Goal: Task Accomplishment & Management: Complete application form

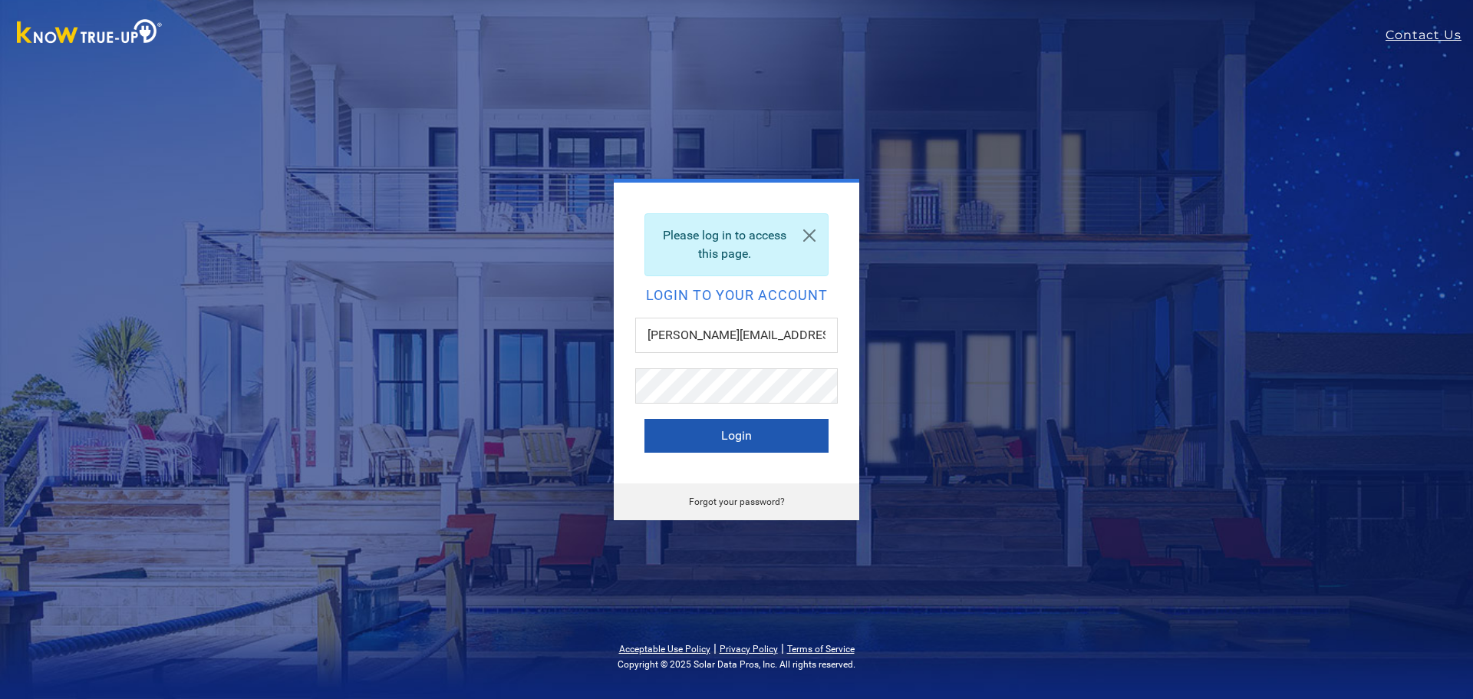
click at [757, 432] on button "Login" at bounding box center [737, 436] width 184 height 34
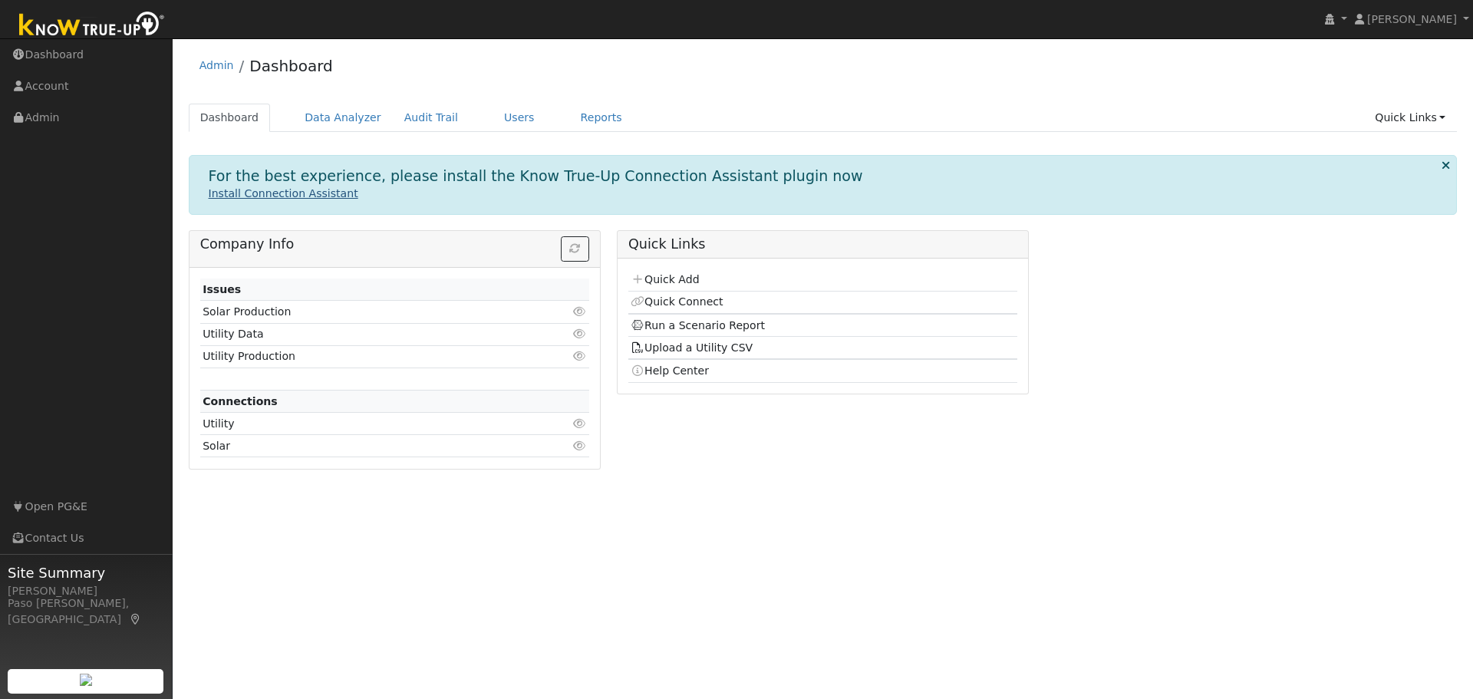
click at [232, 195] on link "Install Connection Assistant" at bounding box center [284, 193] width 150 height 12
click at [493, 117] on link "Users" at bounding box center [520, 118] width 54 height 28
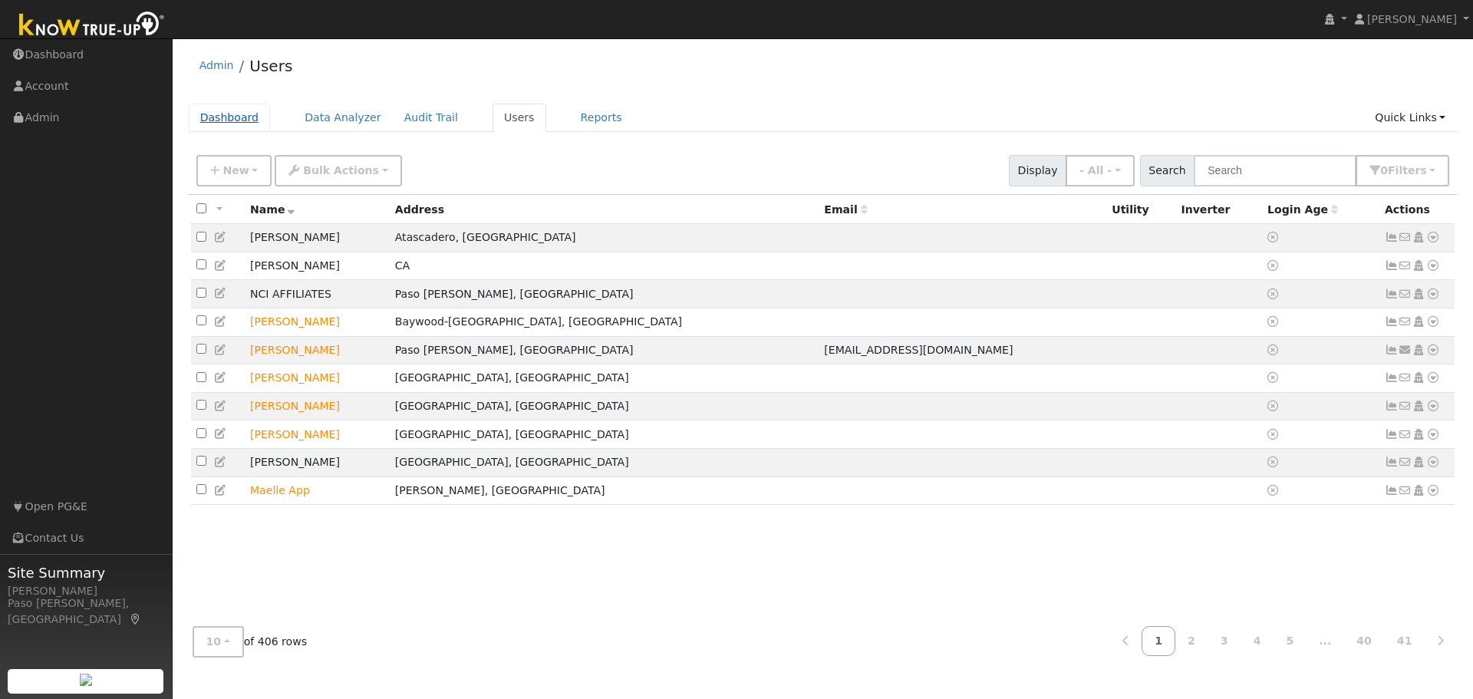
drag, startPoint x: 241, startPoint y: 121, endPoint x: 250, endPoint y: 128, distance: 11.5
click at [240, 120] on link "Dashboard" at bounding box center [230, 118] width 82 height 28
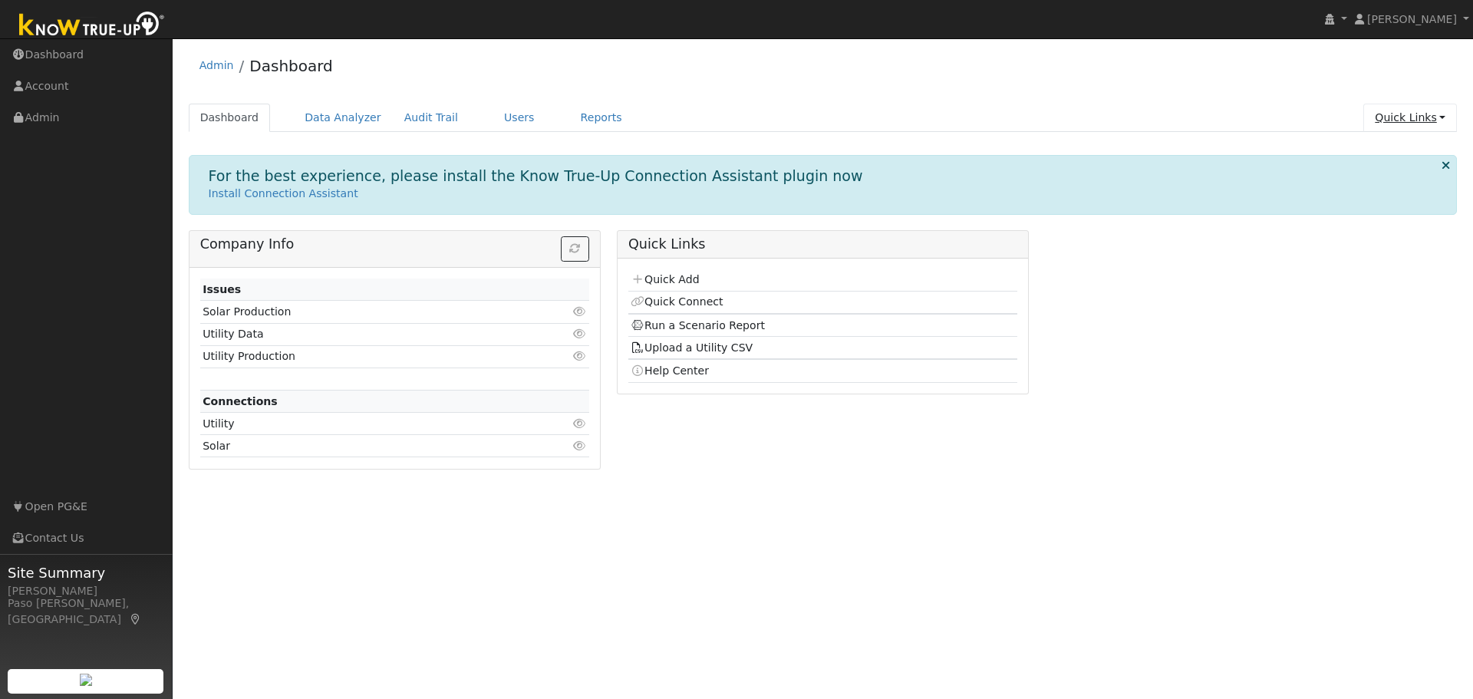
click at [1414, 124] on link "Quick Links" at bounding box center [1411, 118] width 94 height 28
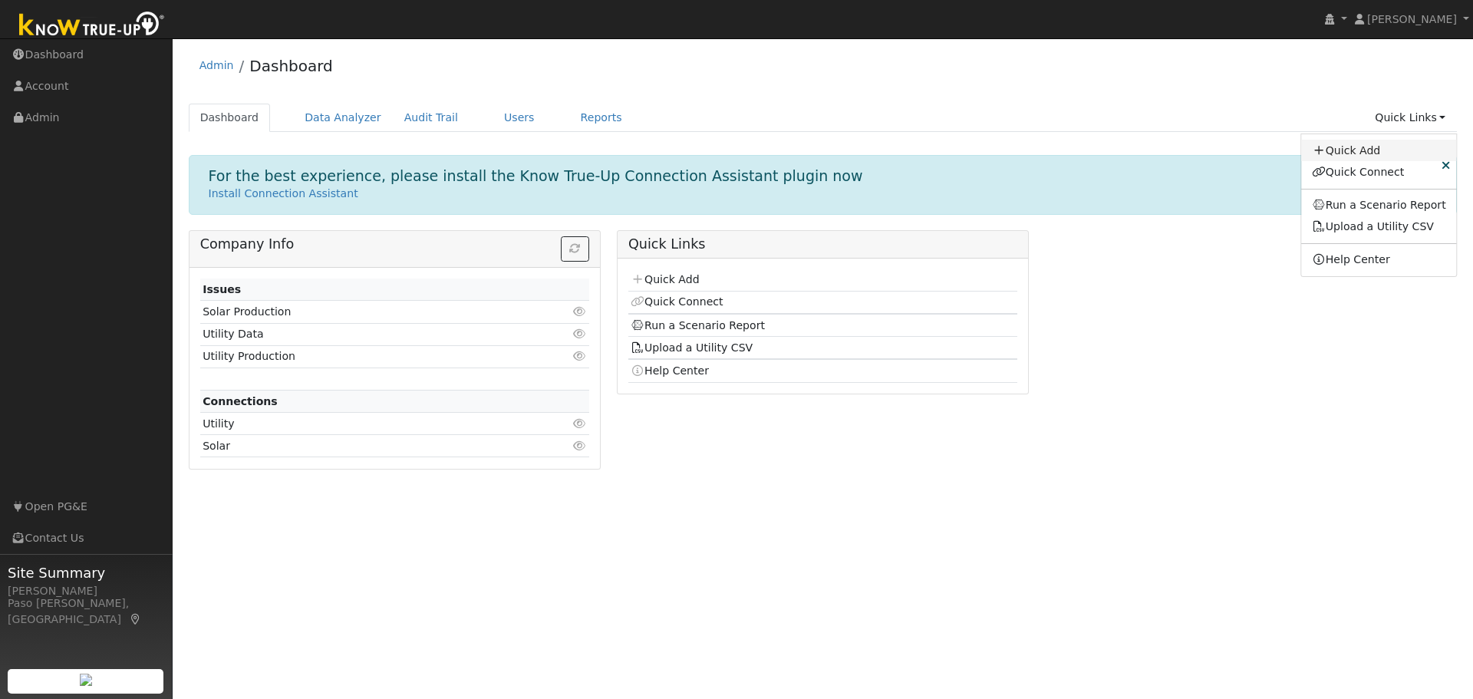
click at [1380, 160] on link "Quick Add" at bounding box center [1380, 150] width 156 height 21
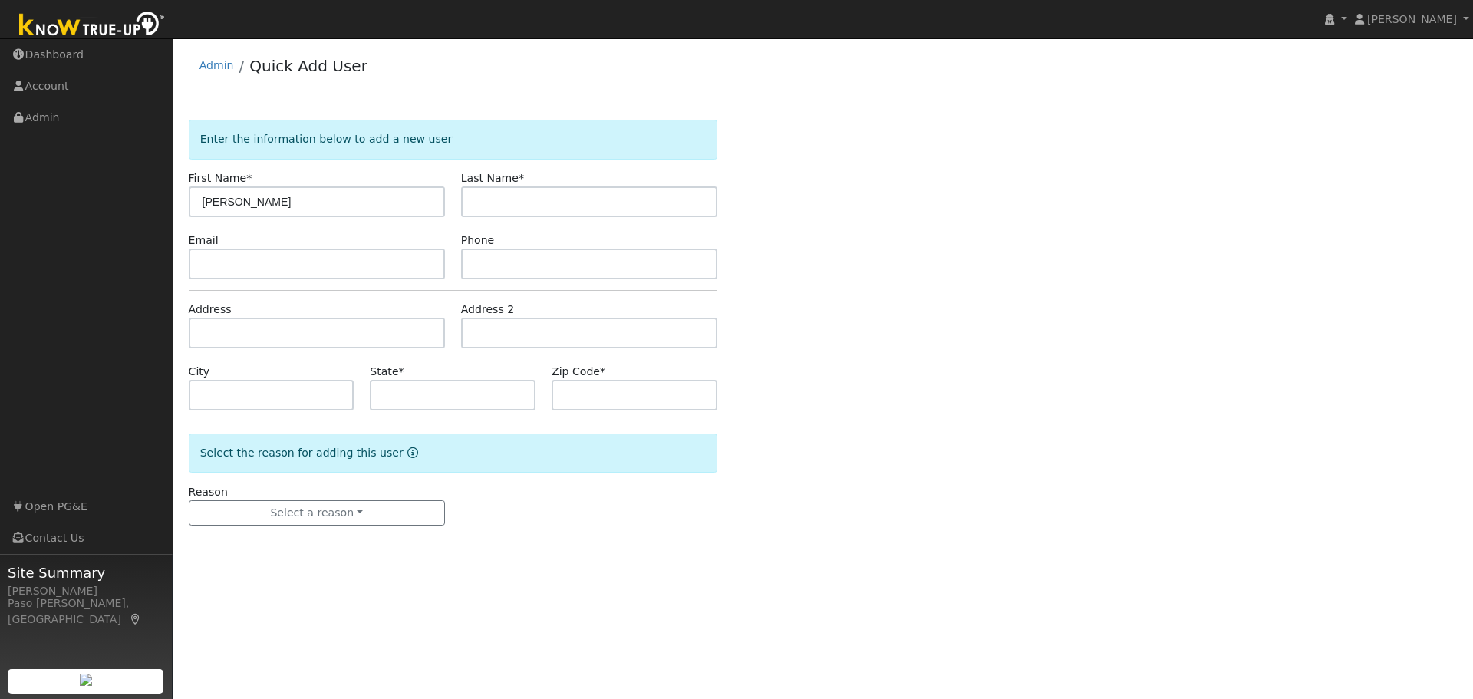
type input "[PERSON_NAME]"
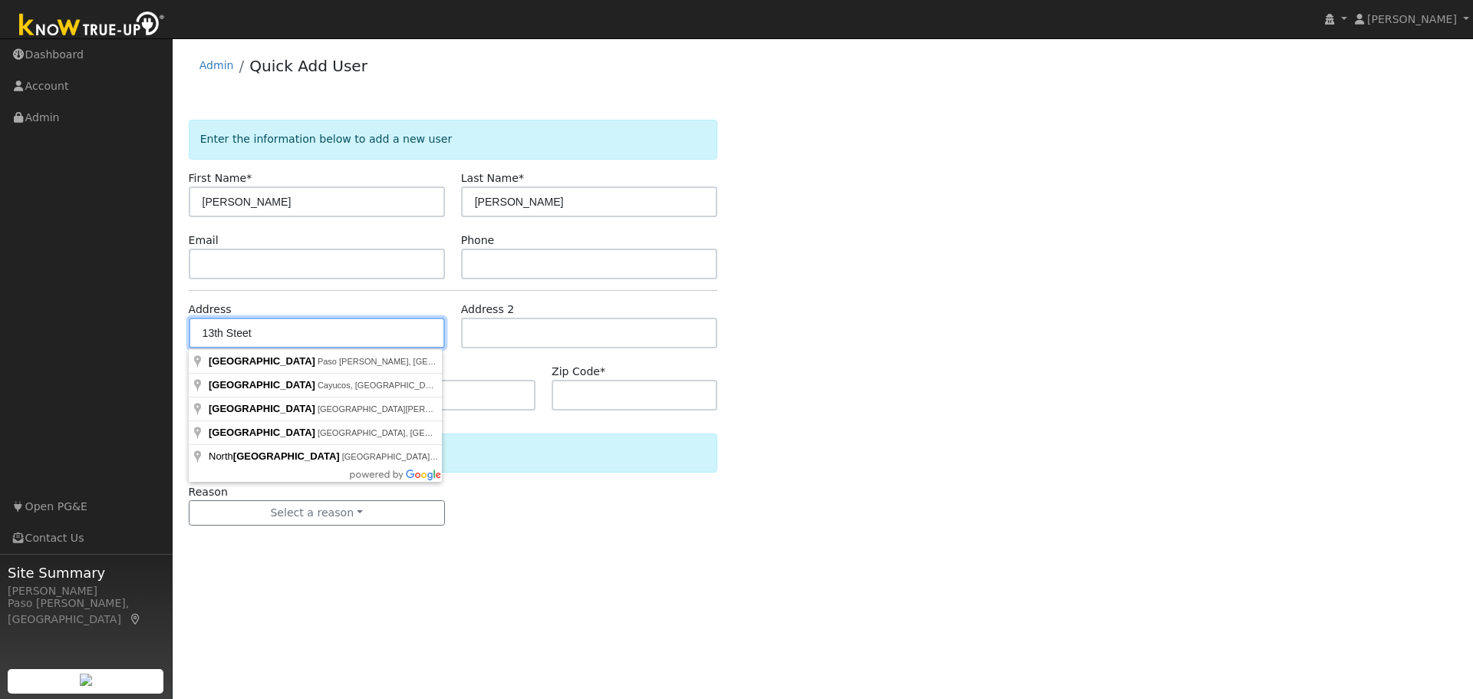
click at [270, 336] on input "13th Steet" at bounding box center [317, 333] width 256 height 31
click at [206, 336] on input "13th Steet" at bounding box center [317, 333] width 256 height 31
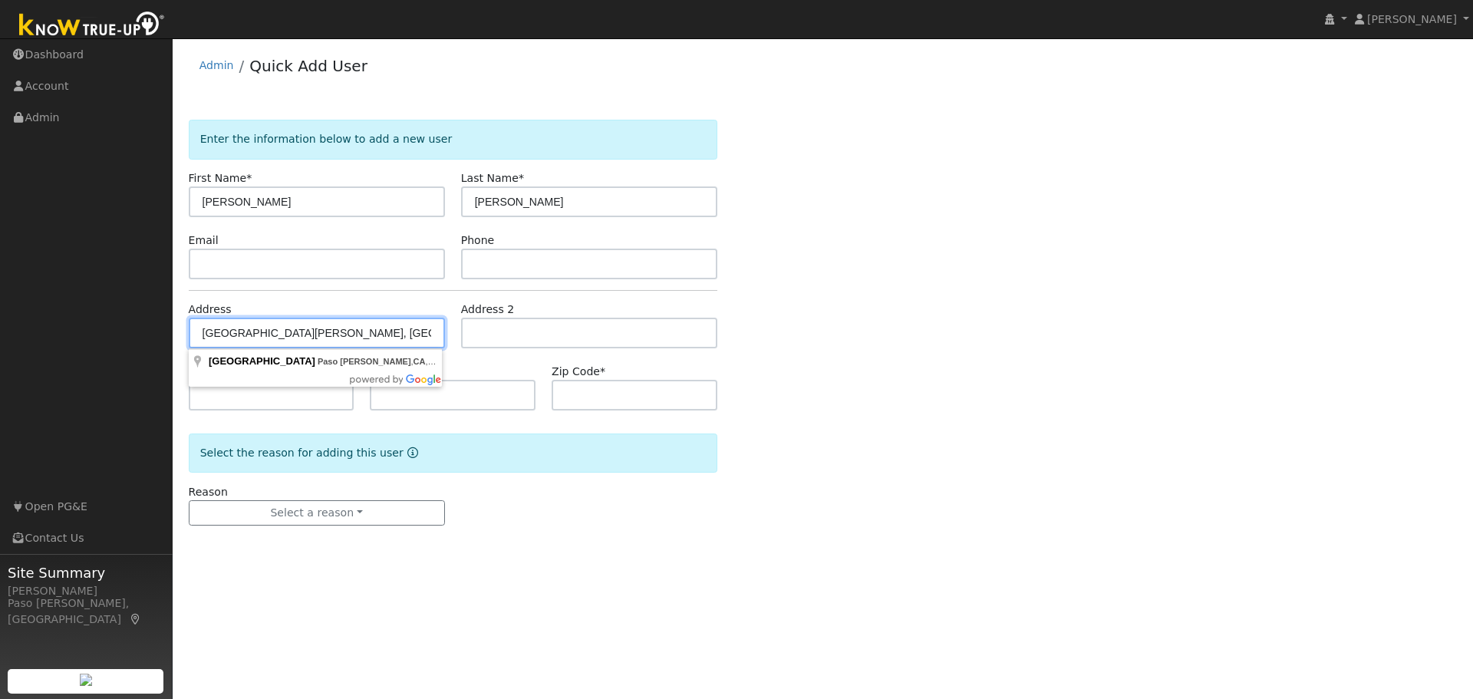
click at [203, 335] on input "13th Street, Paso Robles, CA, USA" at bounding box center [317, 333] width 256 height 31
type input "[STREET_ADDRESS]"
type input "Paso [PERSON_NAME]"
type input "CA"
type input "93446"
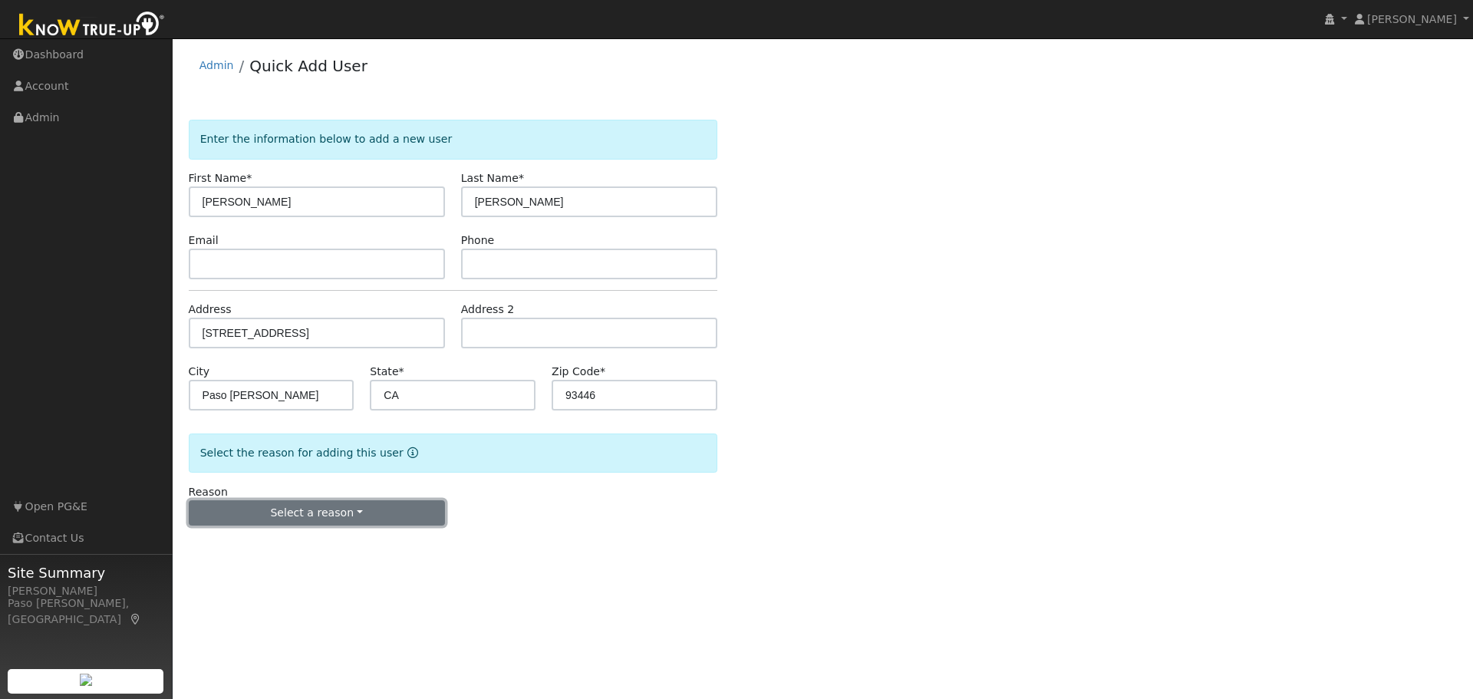
click at [325, 506] on button "Select a reason" at bounding box center [317, 513] width 256 height 26
click at [299, 543] on link "New lead" at bounding box center [275, 544] width 170 height 21
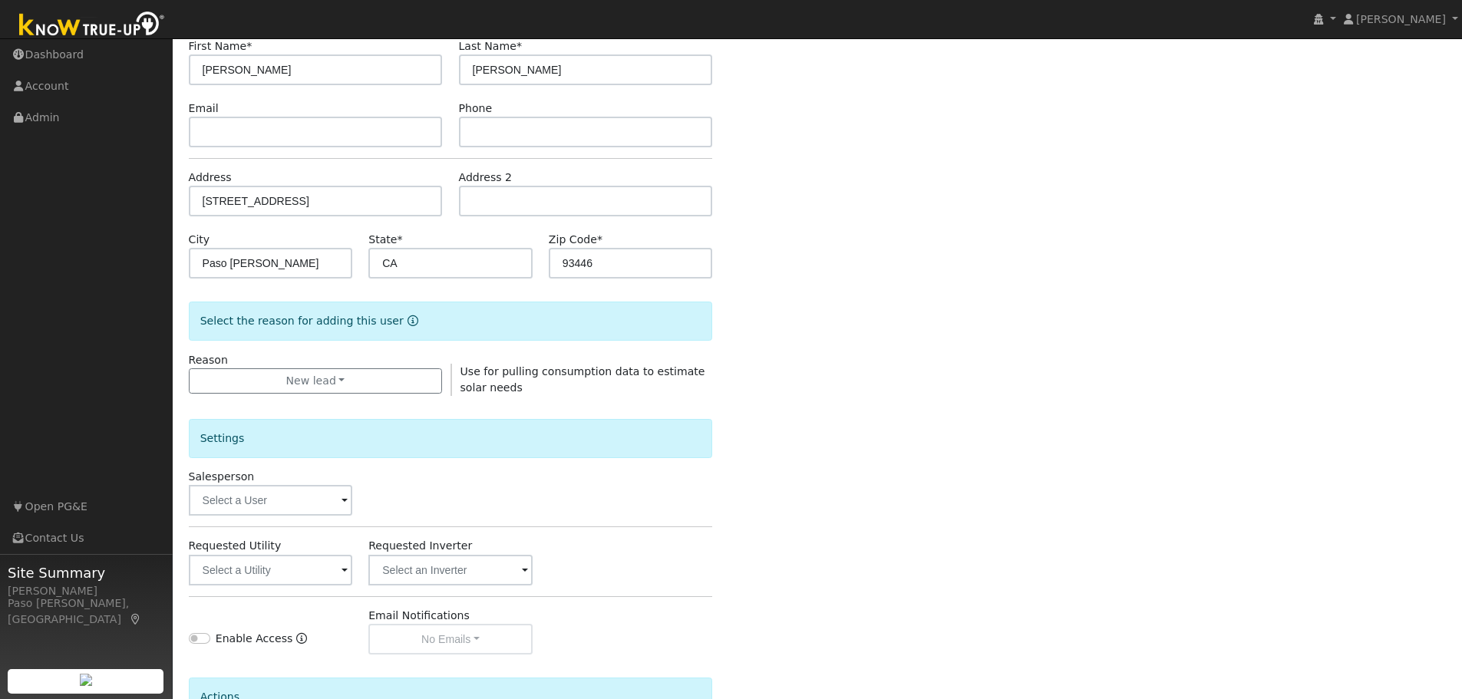
scroll to position [153, 0]
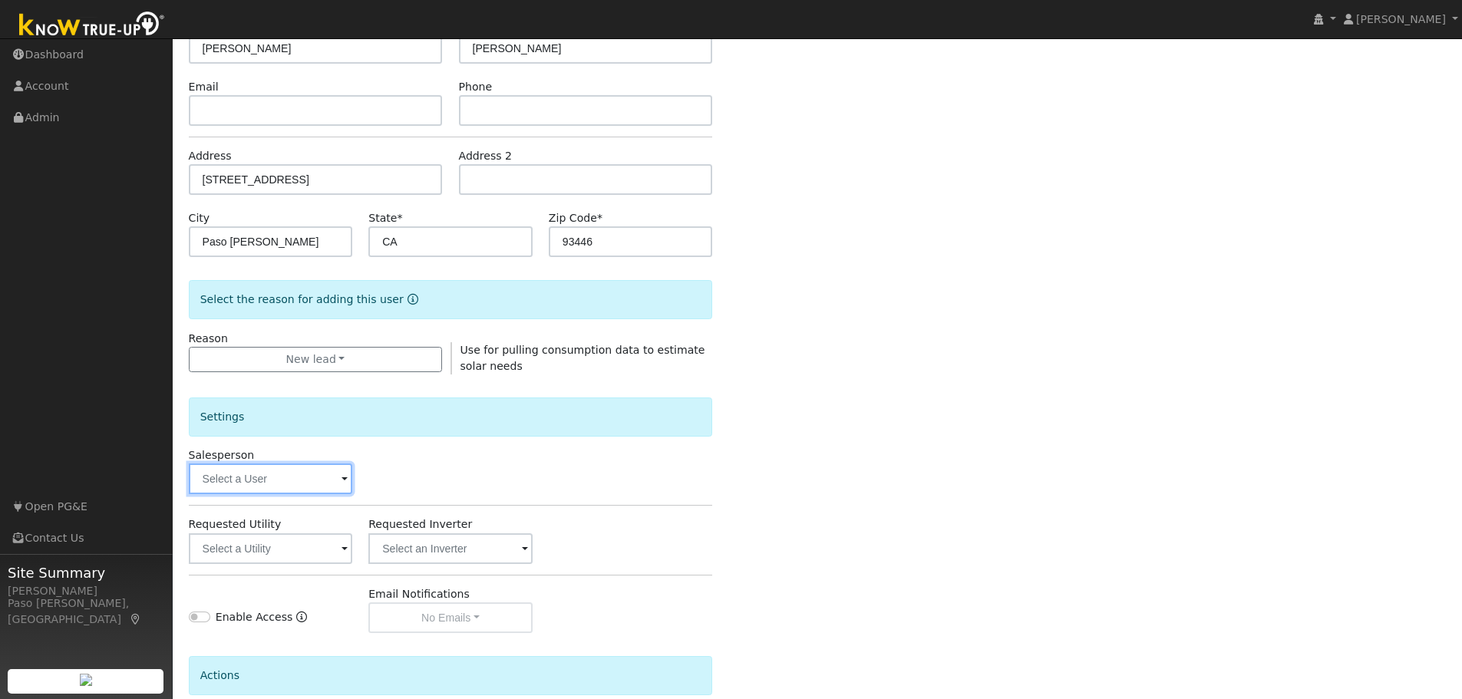
click at [291, 480] on input "text" at bounding box center [271, 479] width 164 height 31
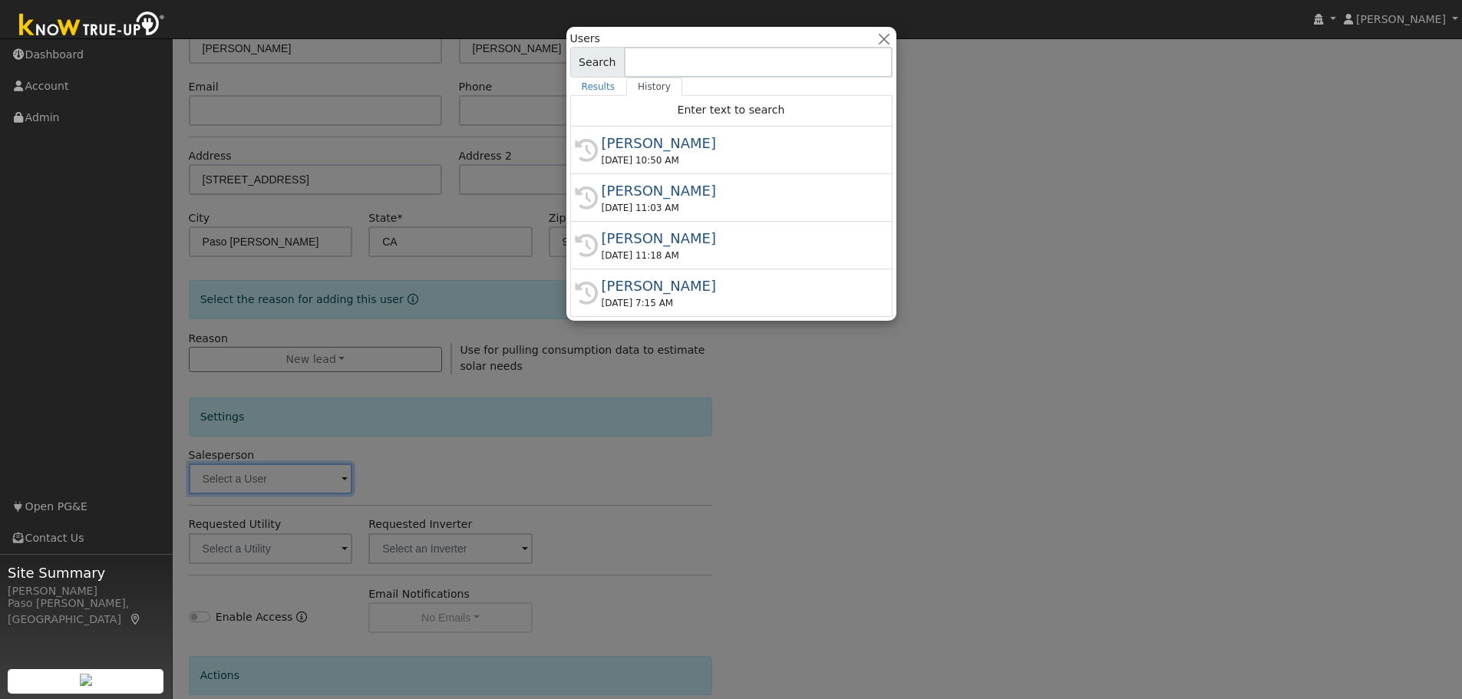
click at [650, 375] on div at bounding box center [731, 349] width 1462 height 699
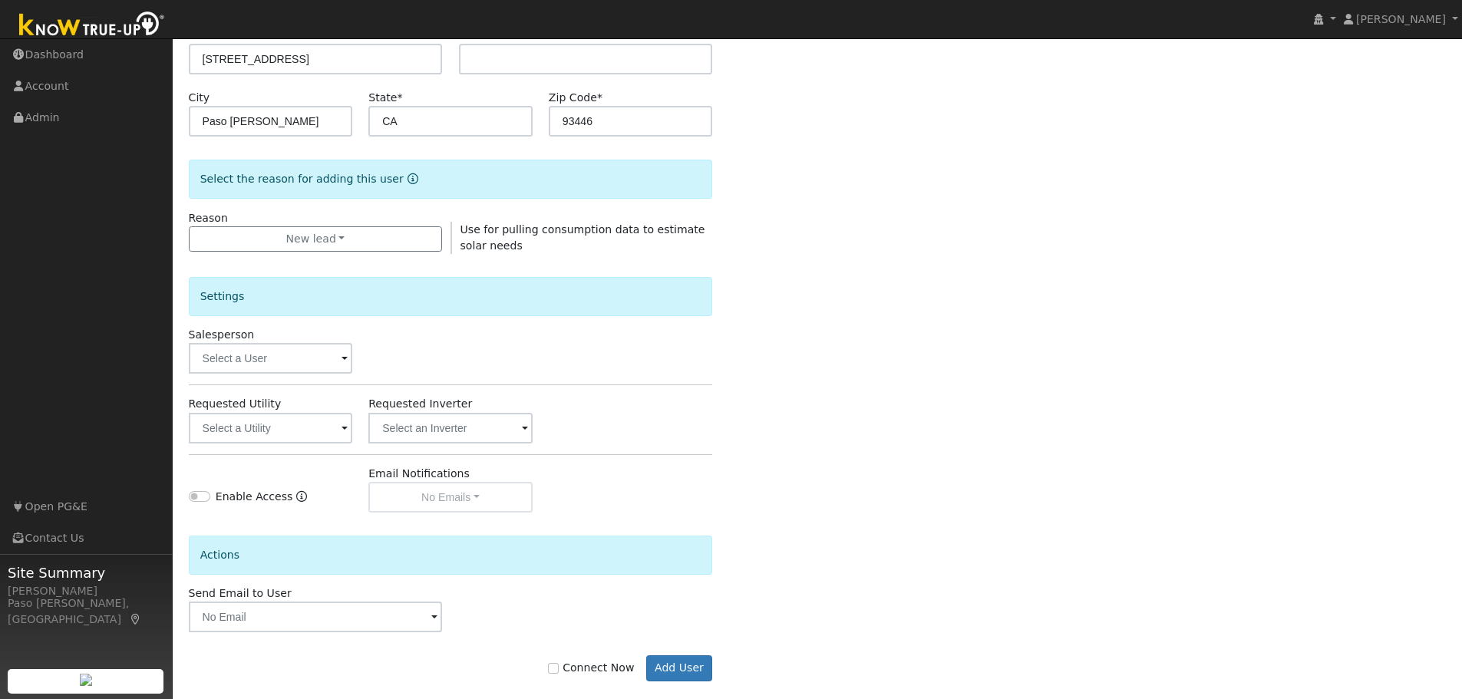
scroll to position [295, 0]
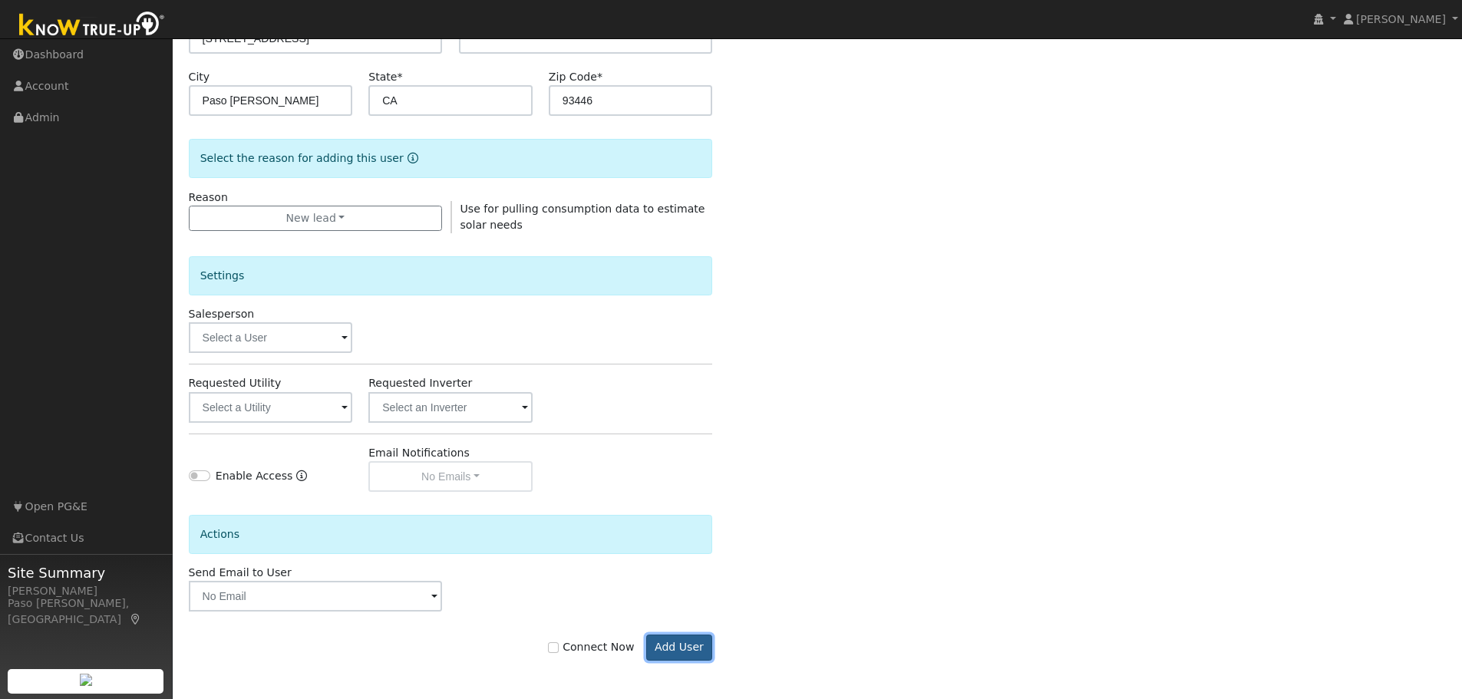
click at [668, 646] on button "Add User" at bounding box center [679, 648] width 67 height 26
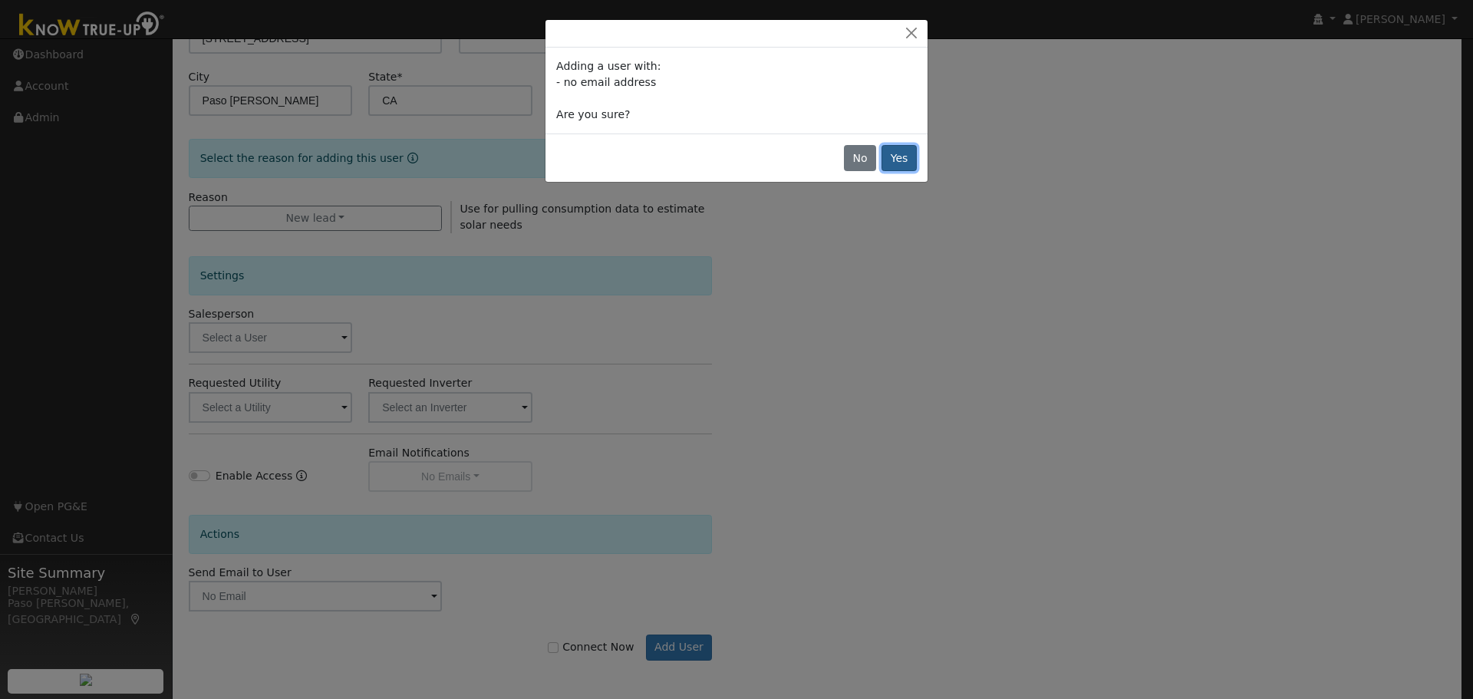
click at [885, 156] on button "Yes" at bounding box center [899, 158] width 35 height 26
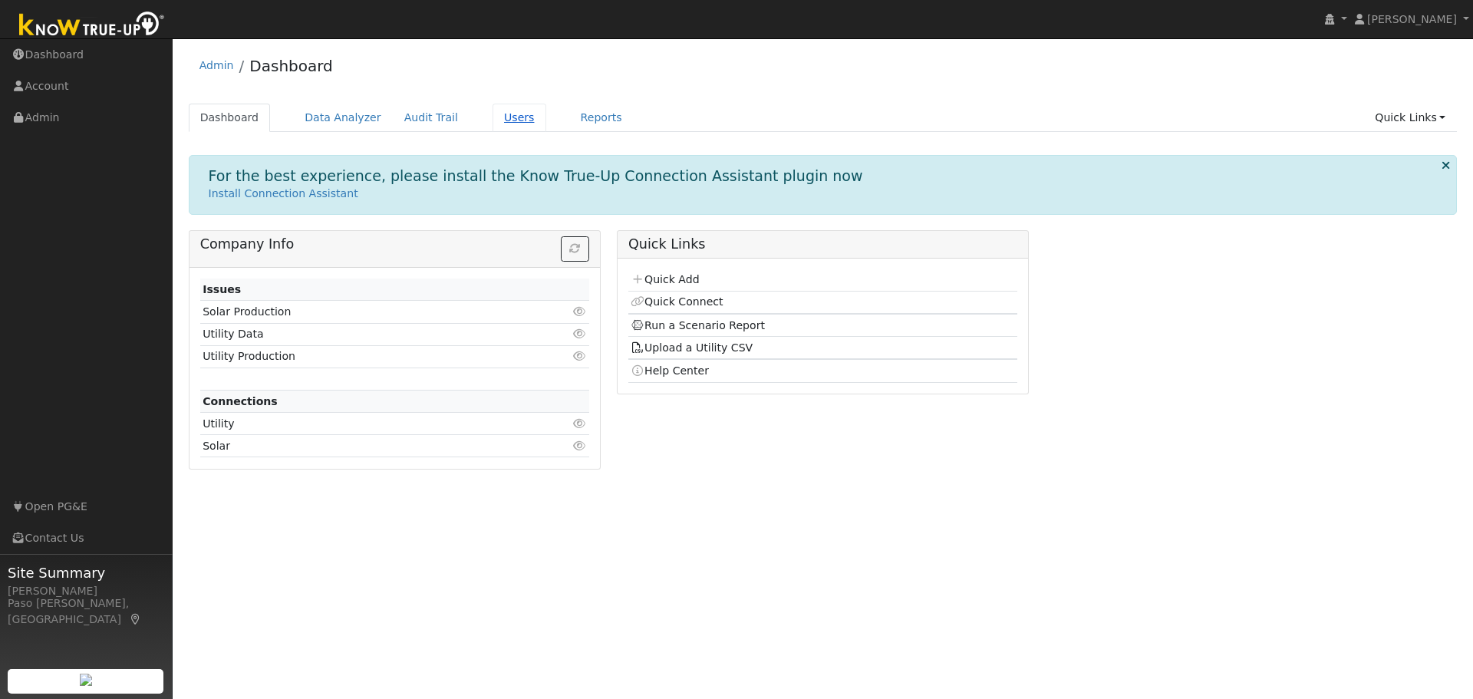
click at [493, 120] on link "Users" at bounding box center [520, 118] width 54 height 28
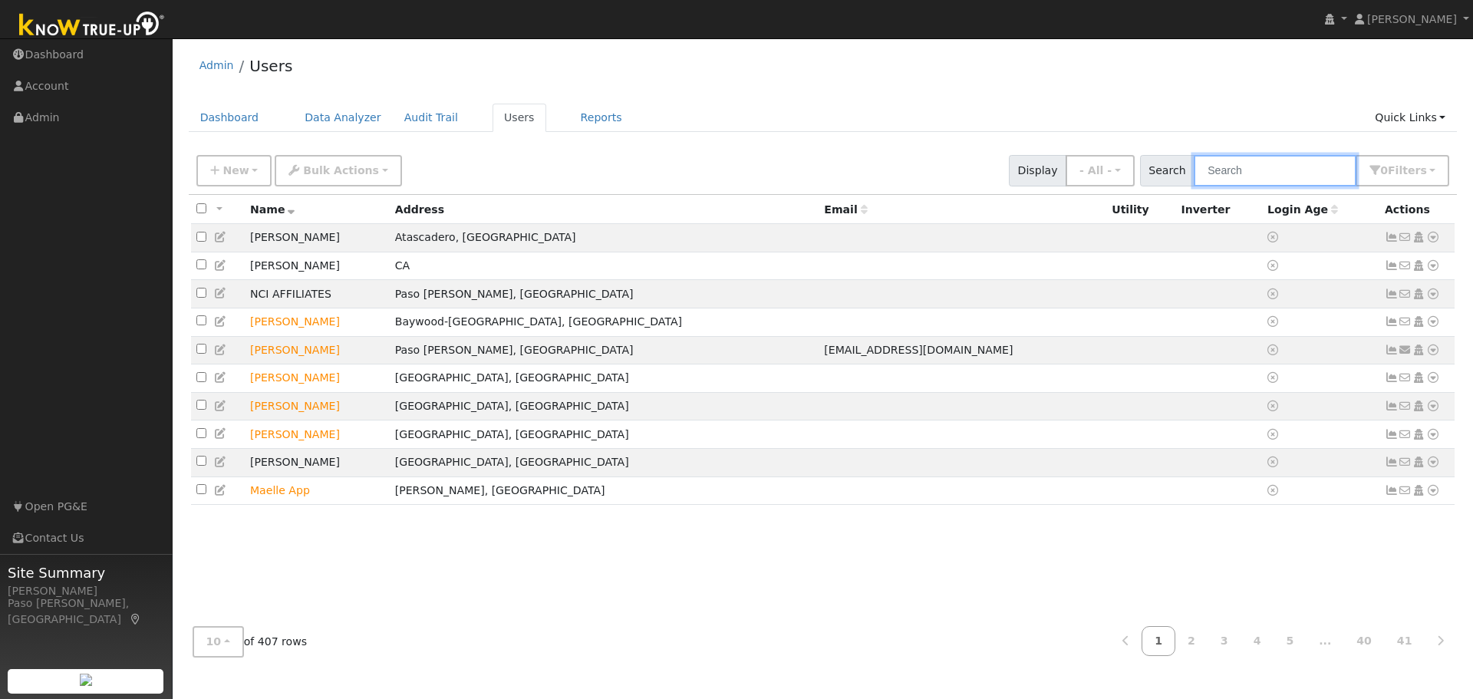
click at [1257, 170] on input "text" at bounding box center [1275, 170] width 163 height 31
type input "[PERSON_NAME]"
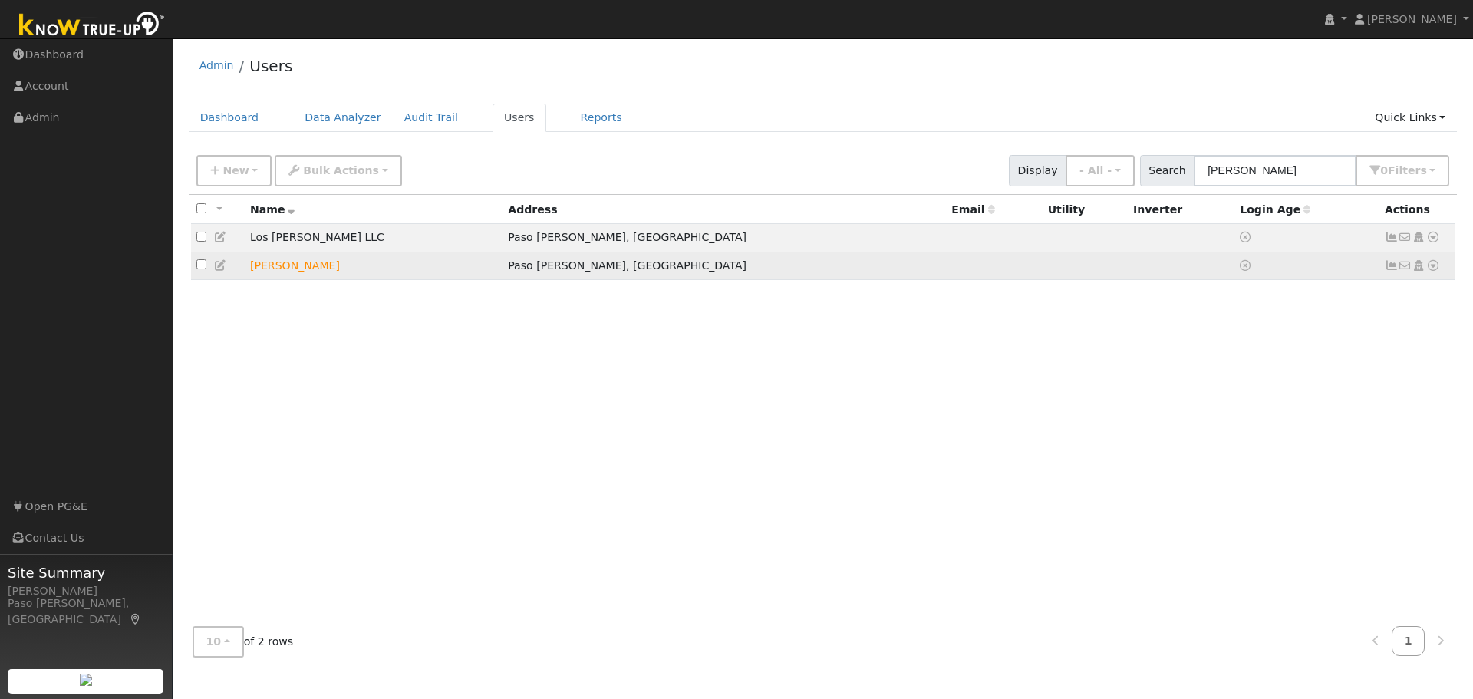
click at [1435, 271] on icon at bounding box center [1434, 265] width 14 height 11
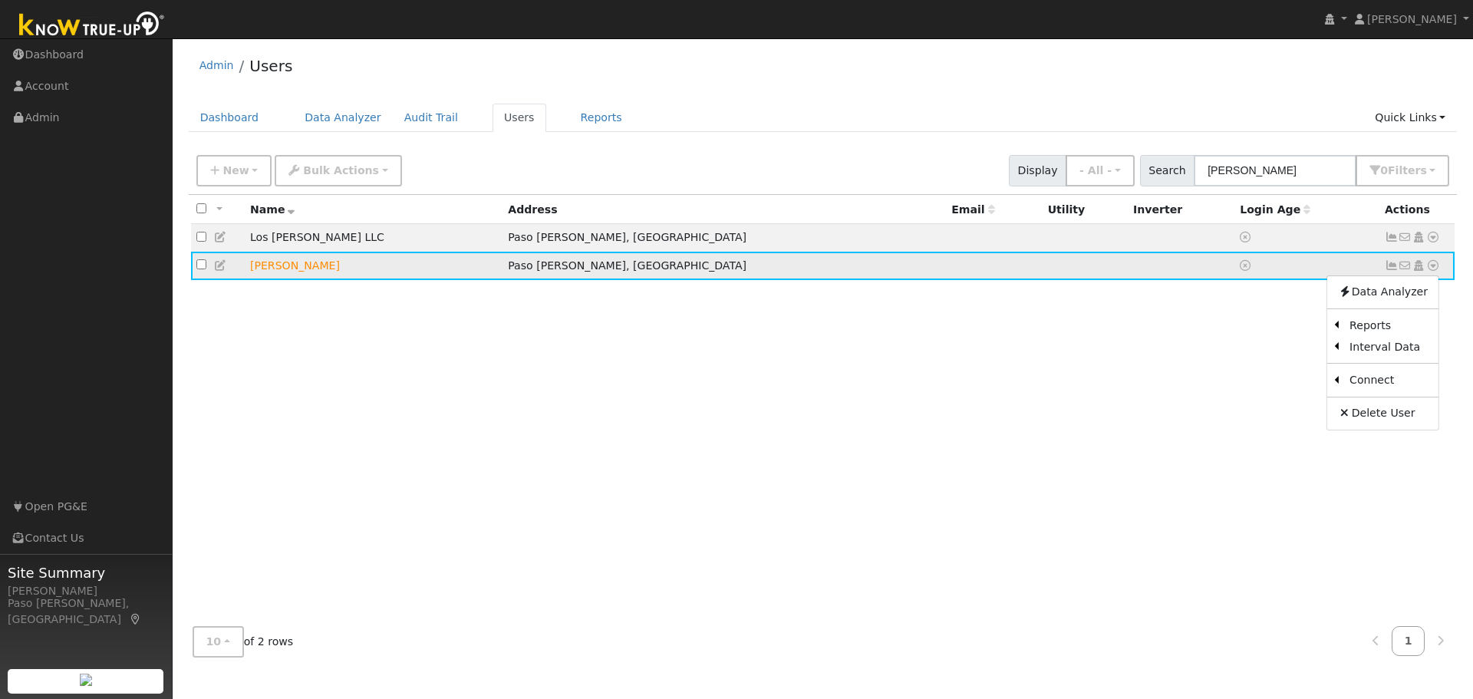
click at [219, 271] on icon at bounding box center [221, 265] width 14 height 11
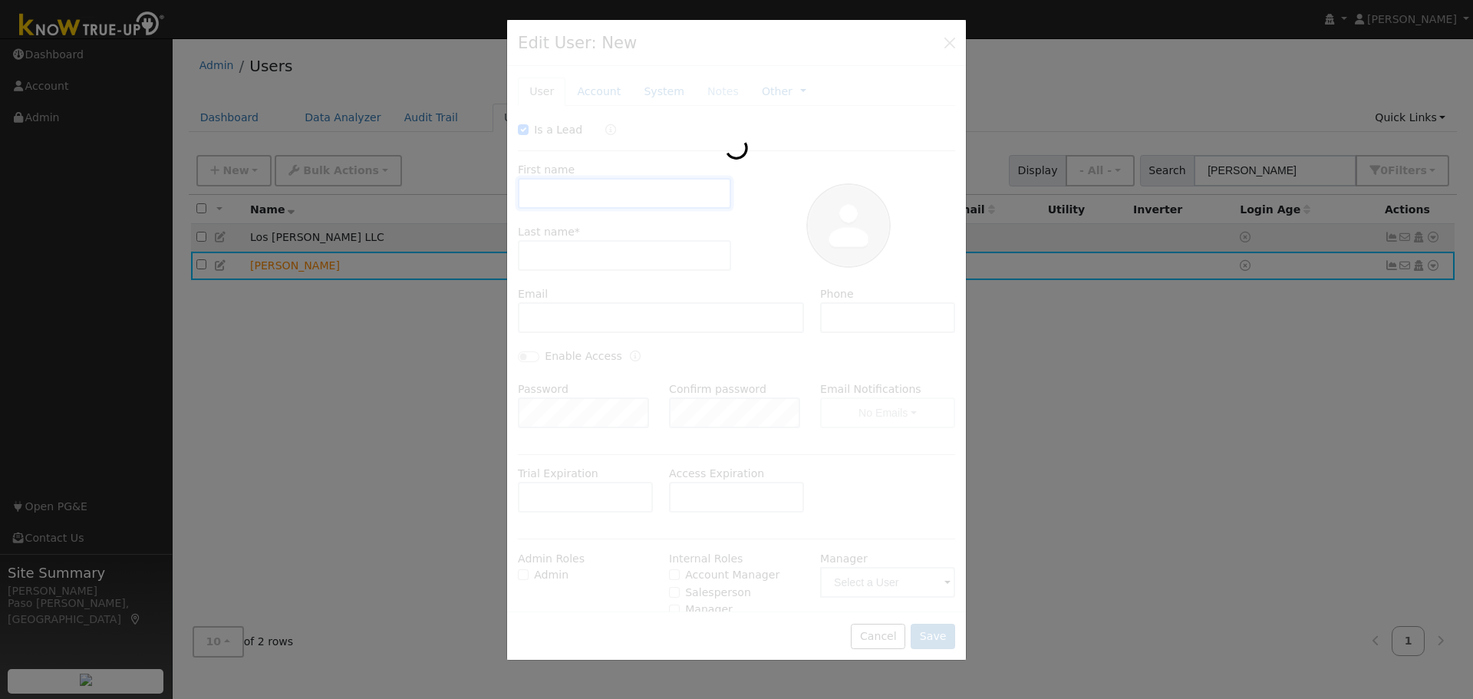
checkbox input "true"
type input "[PERSON_NAME]"
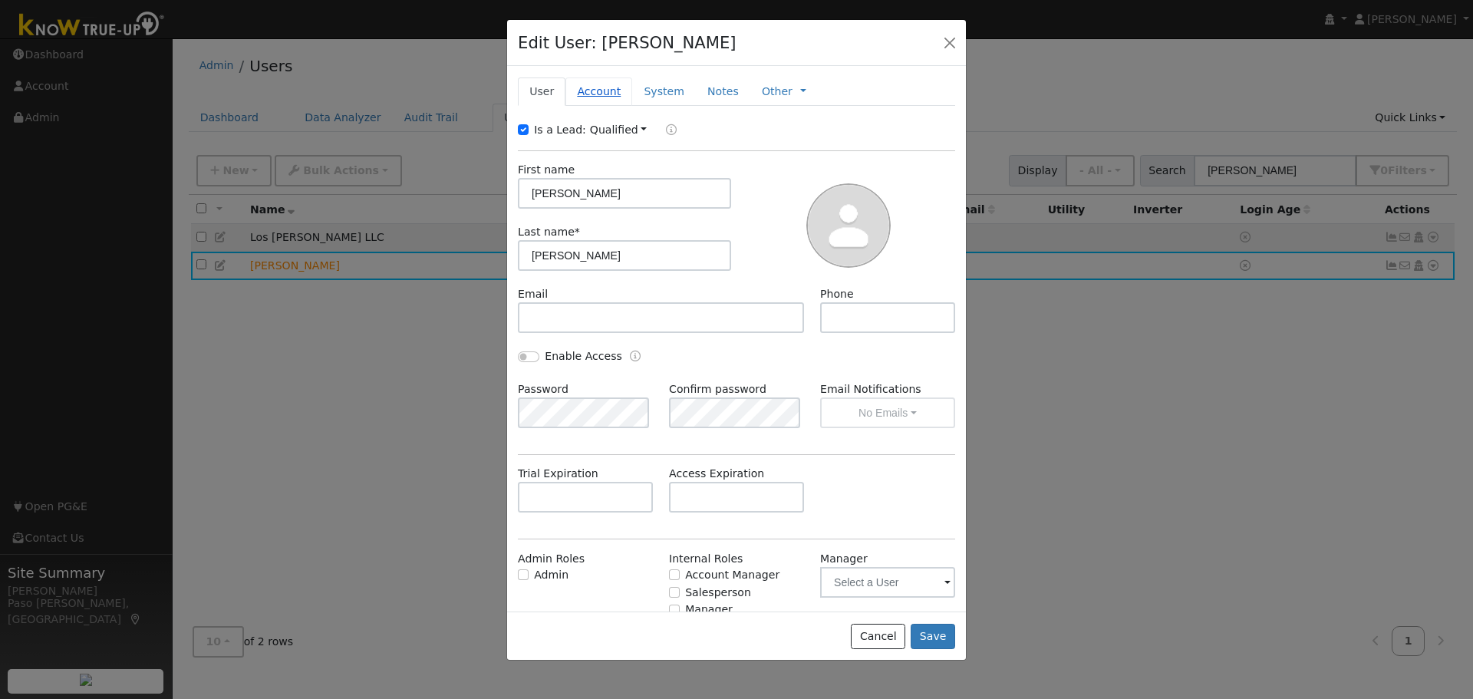
click at [592, 98] on link "Account" at bounding box center [599, 92] width 67 height 28
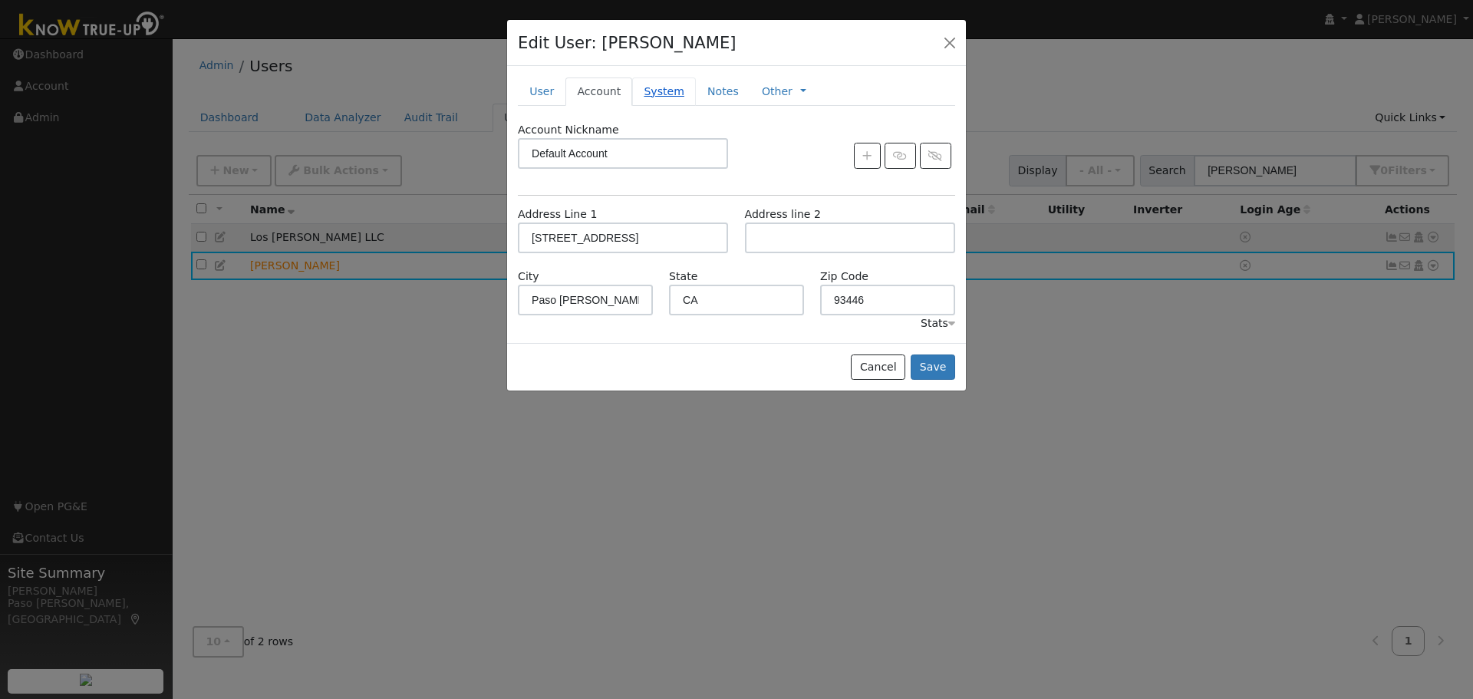
click at [678, 93] on link "System" at bounding box center [664, 92] width 64 height 28
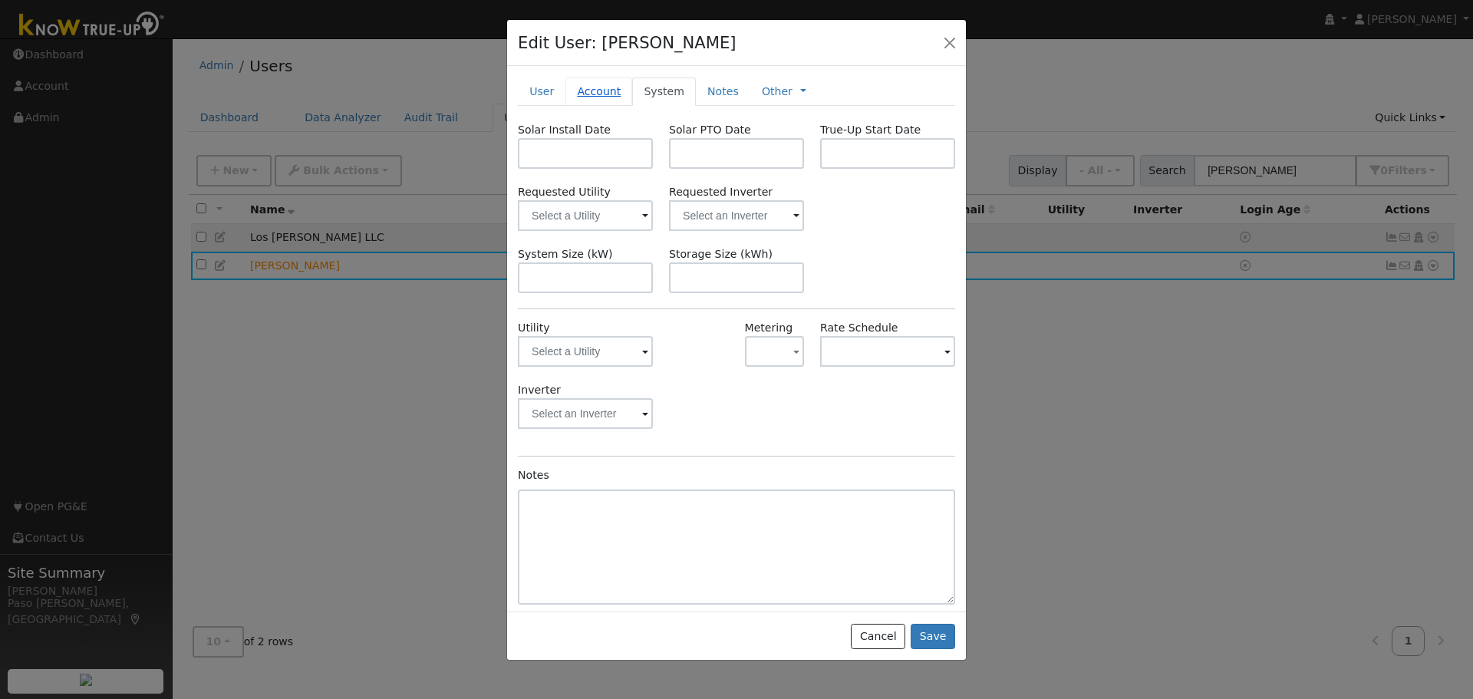
click at [596, 91] on link "Account" at bounding box center [599, 92] width 67 height 28
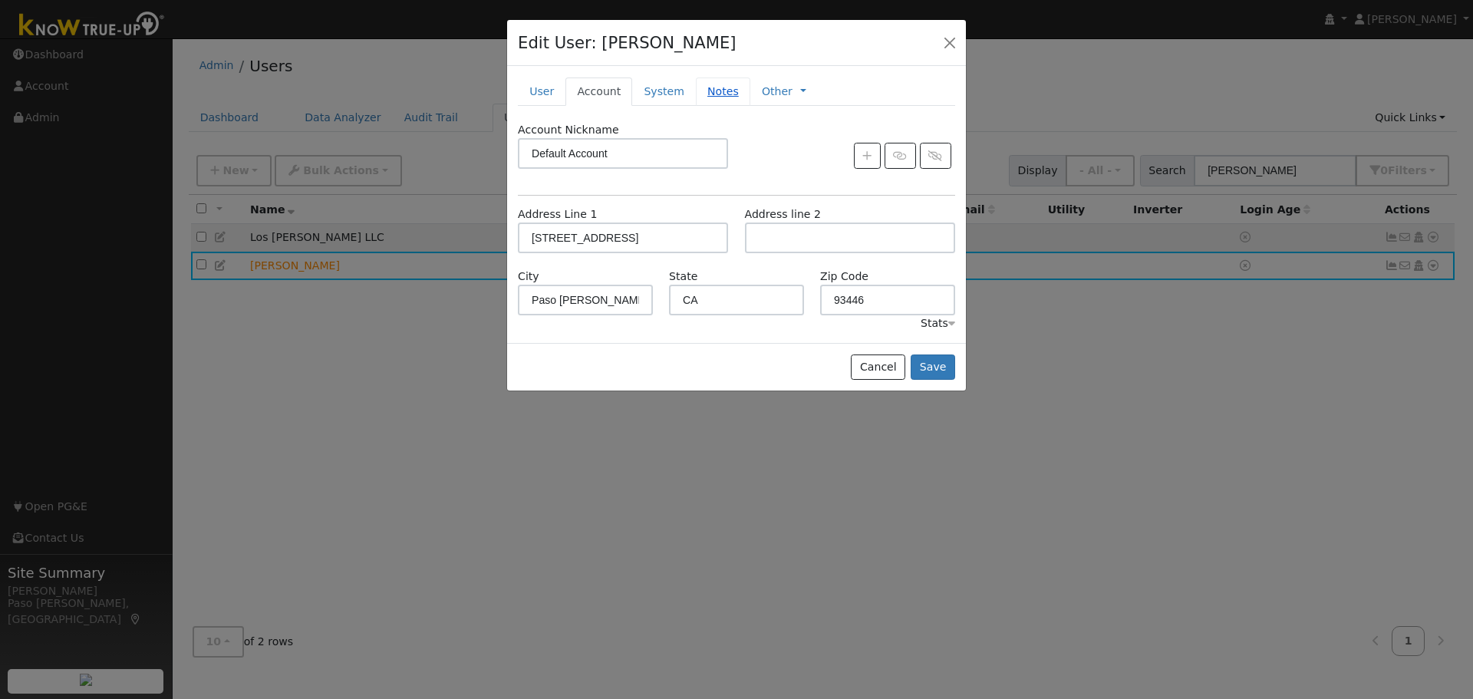
click at [708, 93] on link "Notes" at bounding box center [723, 92] width 54 height 28
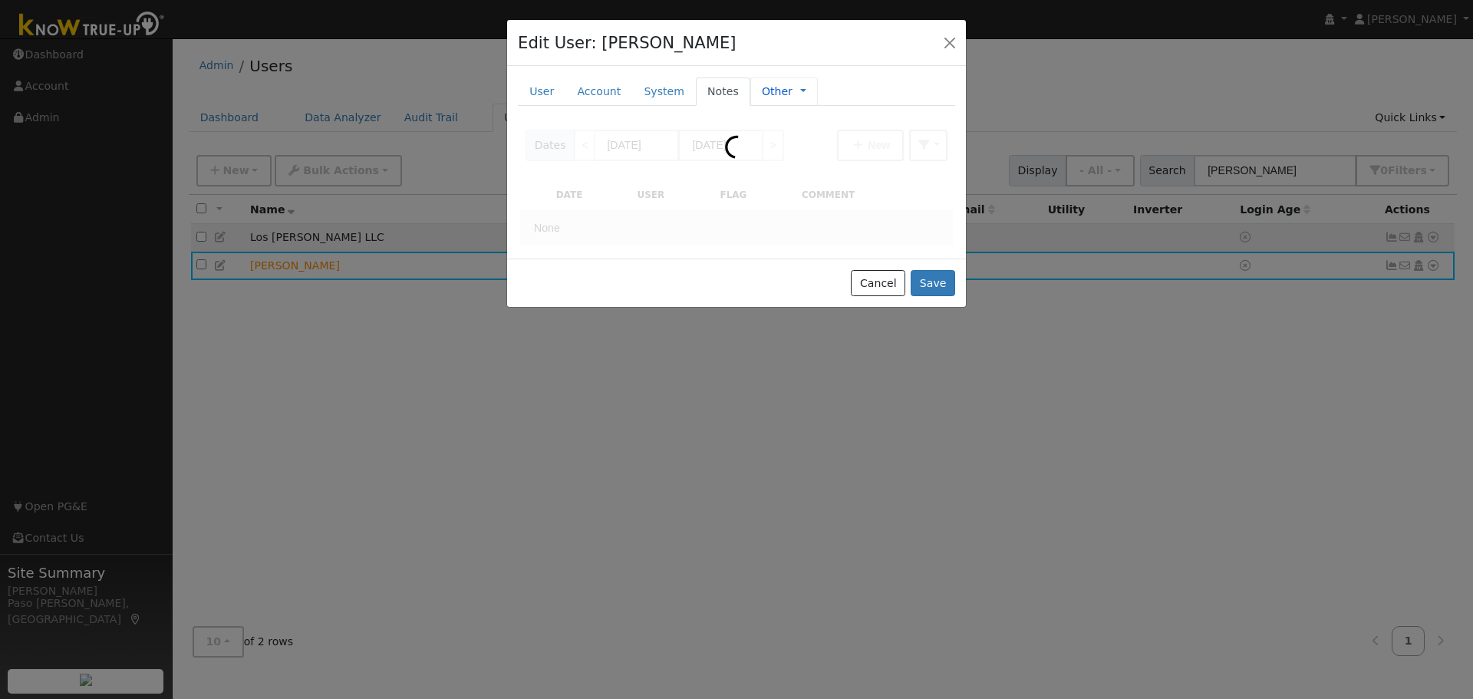
click at [762, 91] on link "Other" at bounding box center [777, 92] width 31 height 16
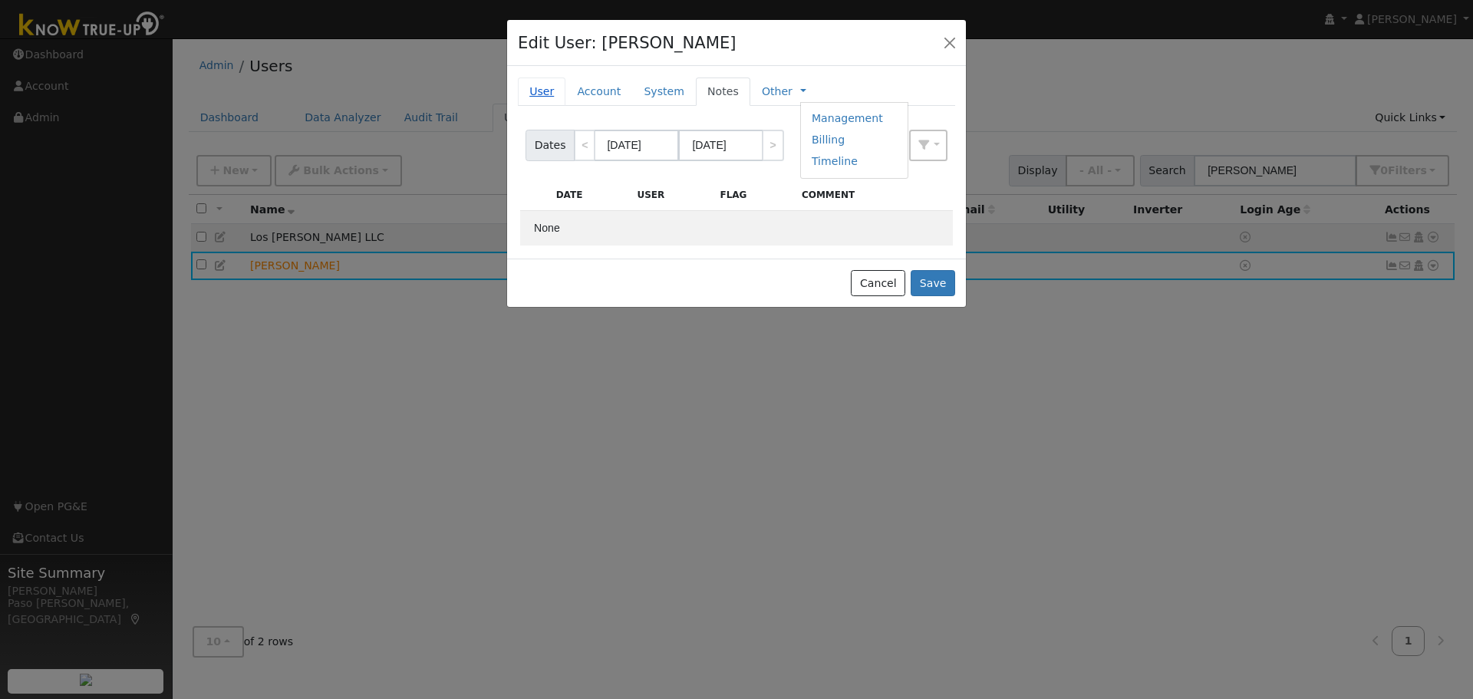
click at [536, 88] on link "User" at bounding box center [542, 92] width 48 height 28
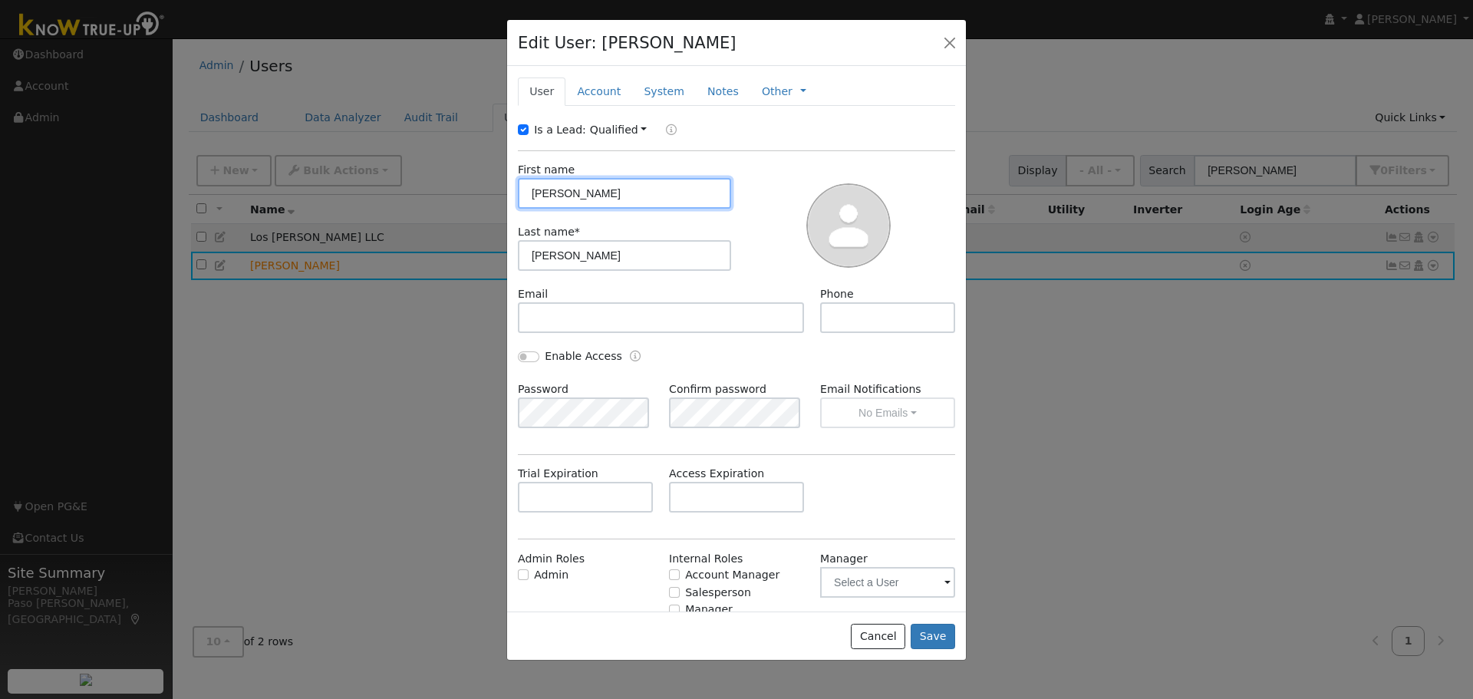
scroll to position [50, 0]
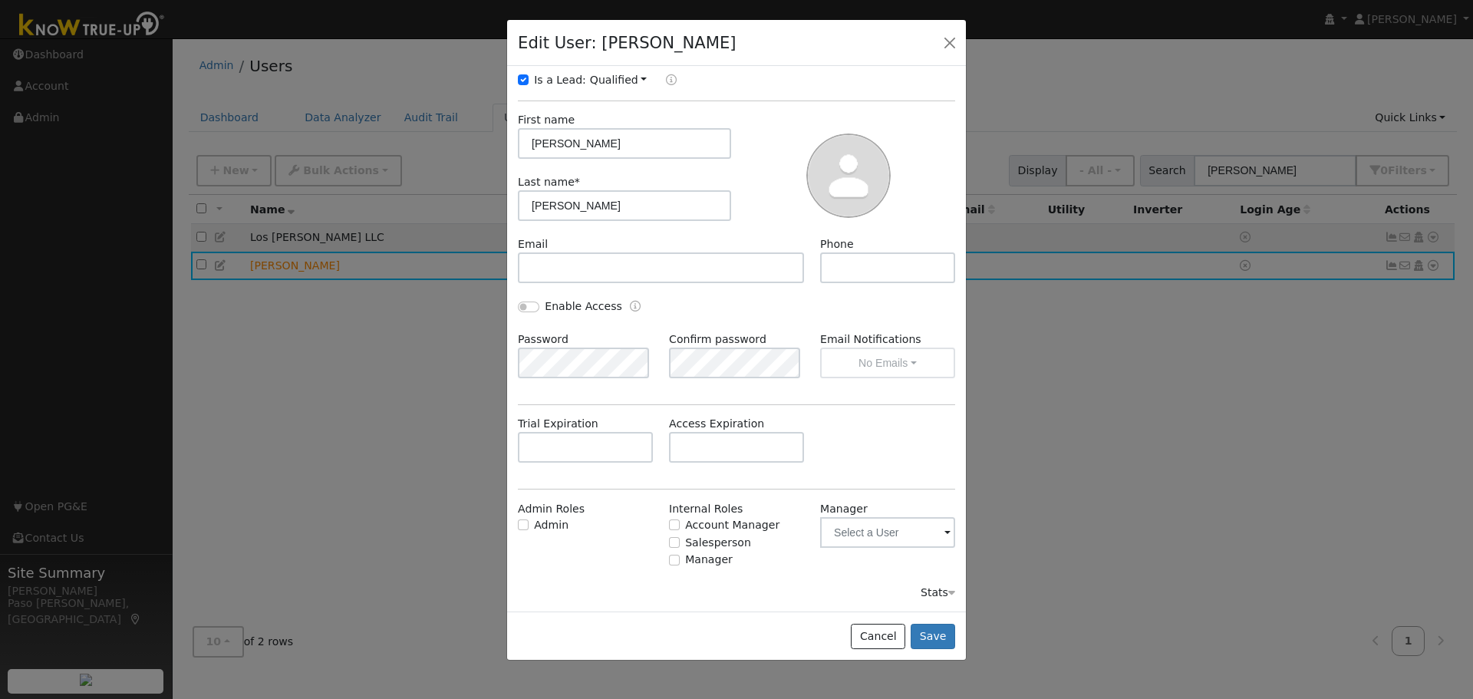
click at [622, 77] on link "Qualified" at bounding box center [619, 80] width 58 height 12
click at [770, 54] on div "Edit User: [PERSON_NAME] Default Account Default Account [STREET_ADDRESS][PERSO…" at bounding box center [736, 43] width 459 height 47
click at [894, 636] on button "Cancel" at bounding box center [878, 637] width 54 height 26
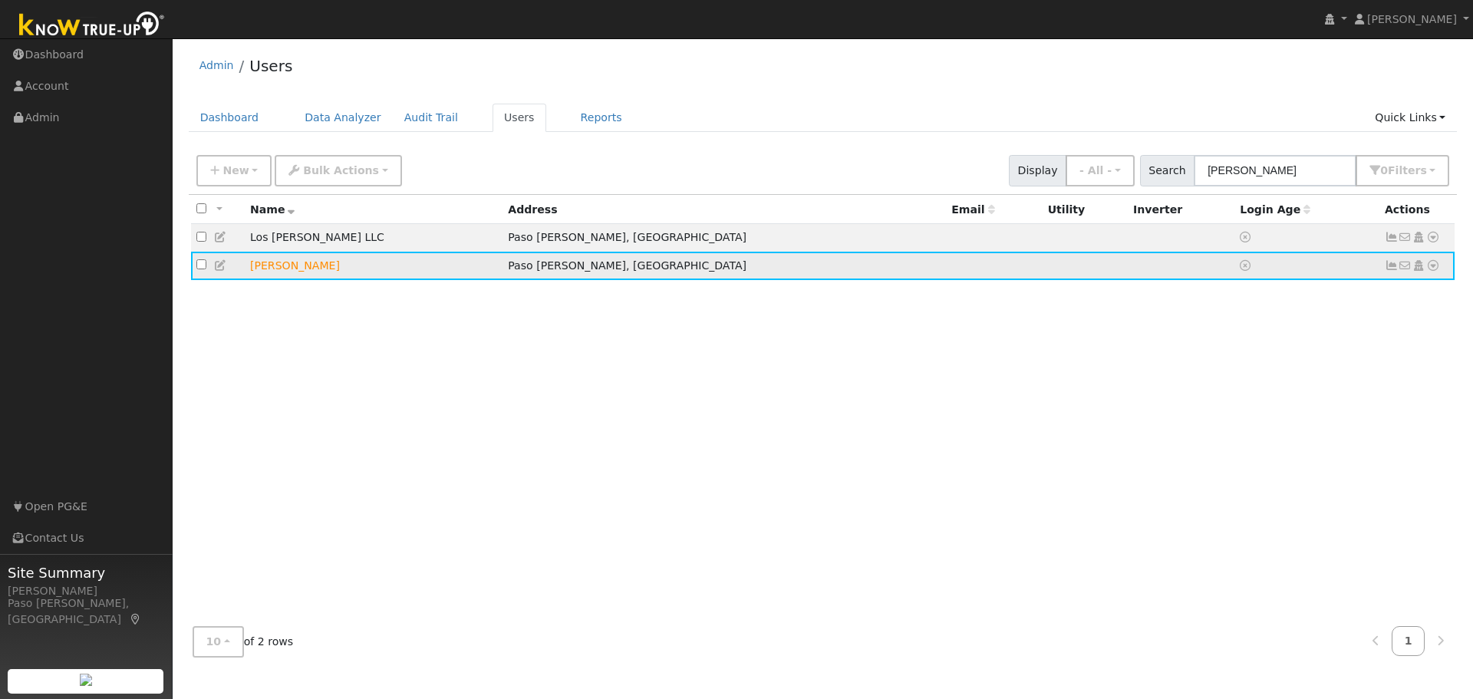
click at [219, 270] on icon at bounding box center [221, 265] width 14 height 11
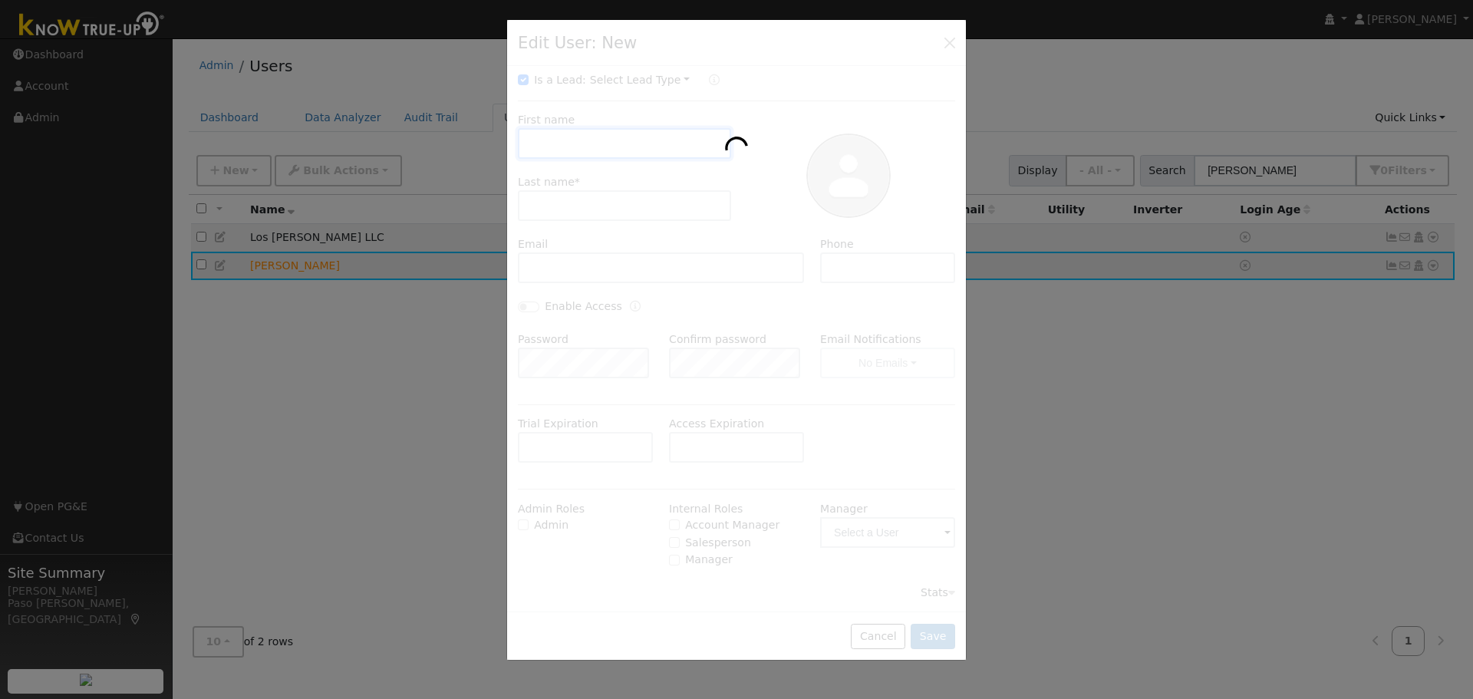
scroll to position [0, 0]
type input "[PERSON_NAME]"
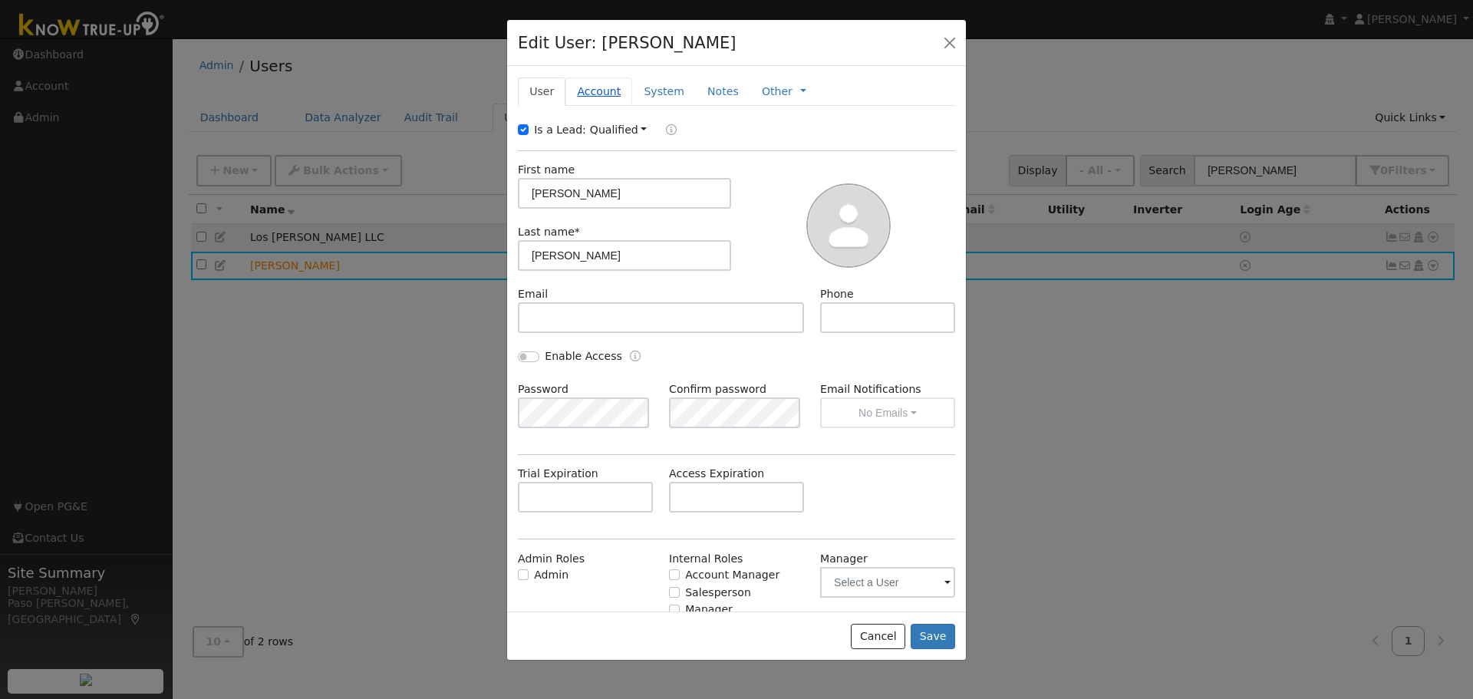
click at [601, 97] on link "Account" at bounding box center [599, 92] width 67 height 28
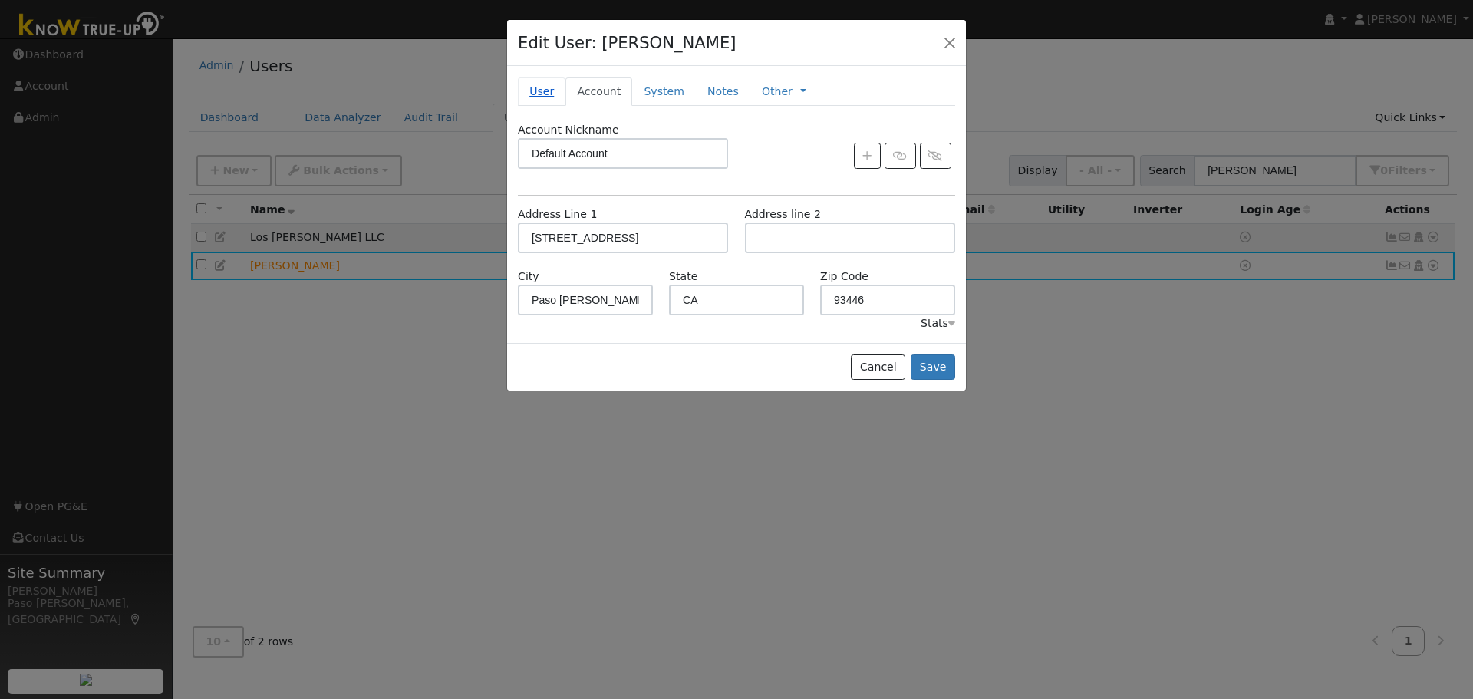
click at [551, 97] on link "User" at bounding box center [542, 92] width 48 height 28
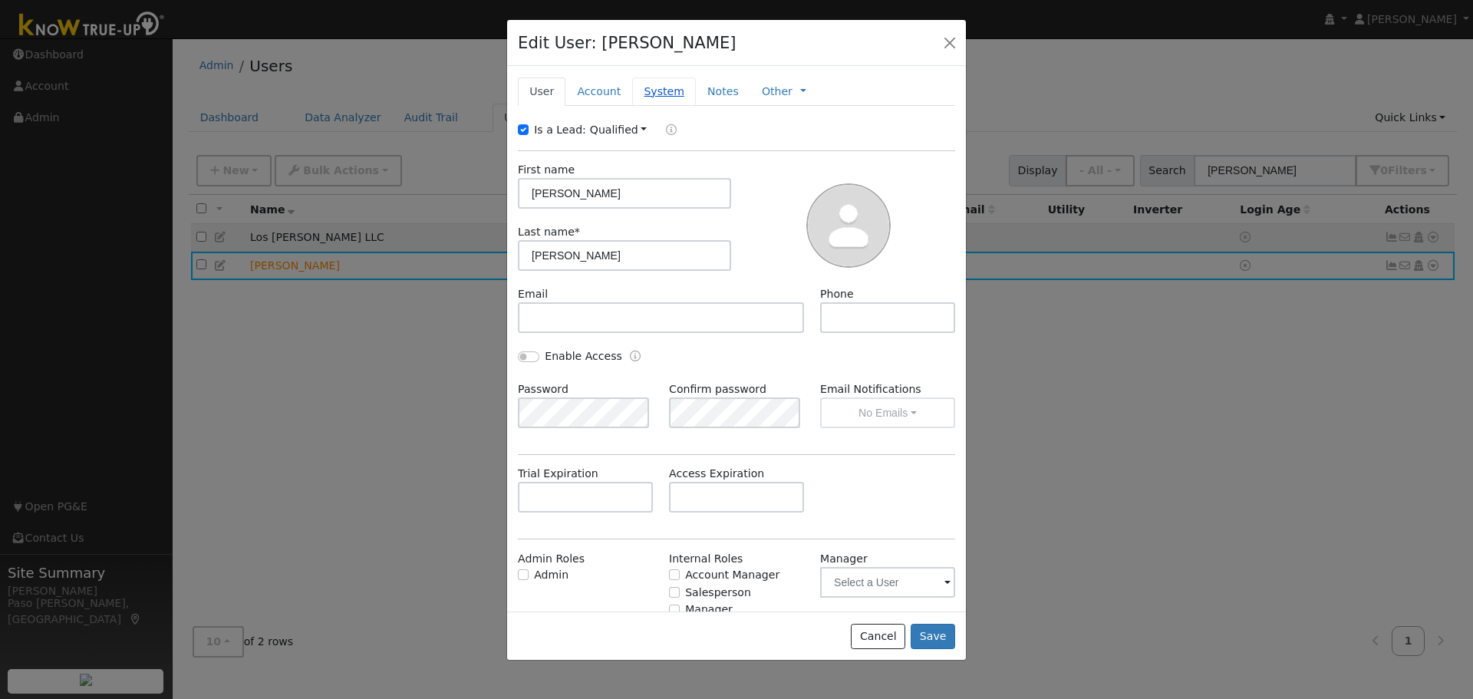
click at [660, 89] on link "System" at bounding box center [664, 92] width 64 height 28
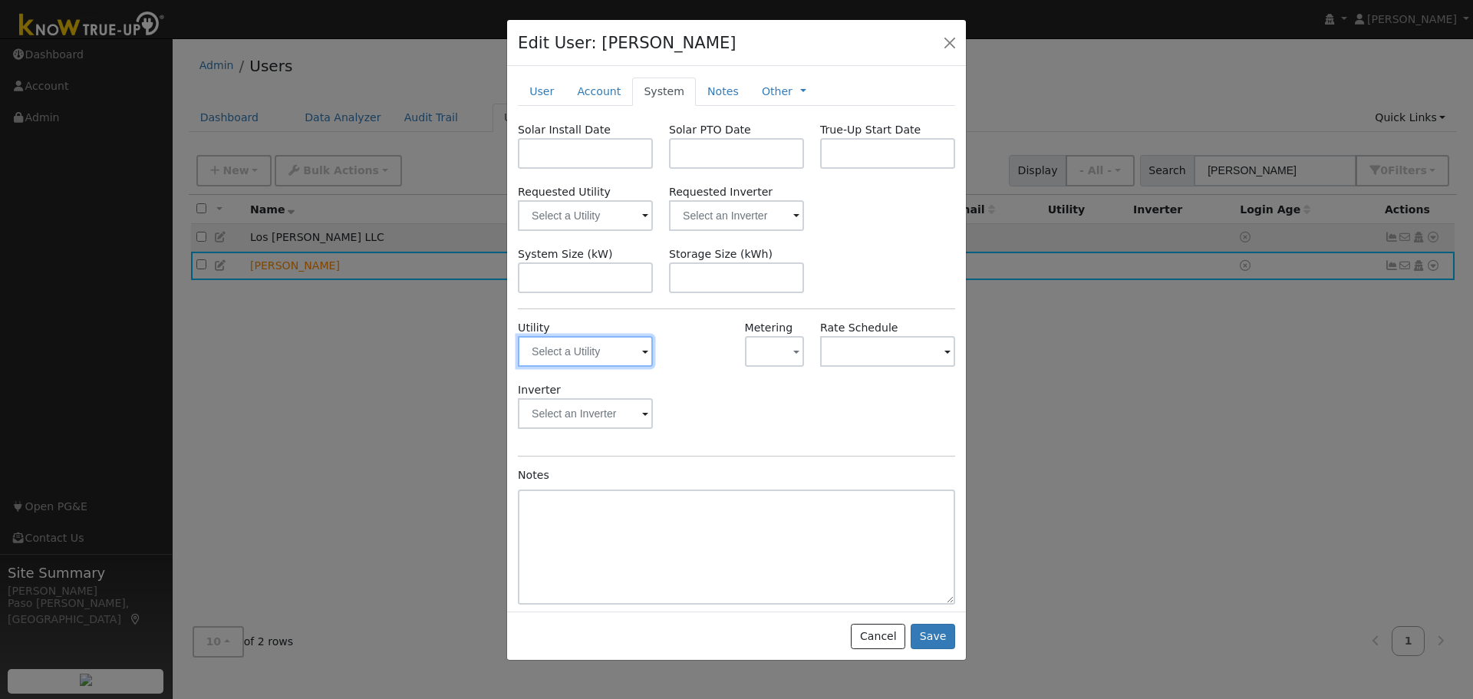
click at [634, 355] on input "text" at bounding box center [585, 351] width 135 height 31
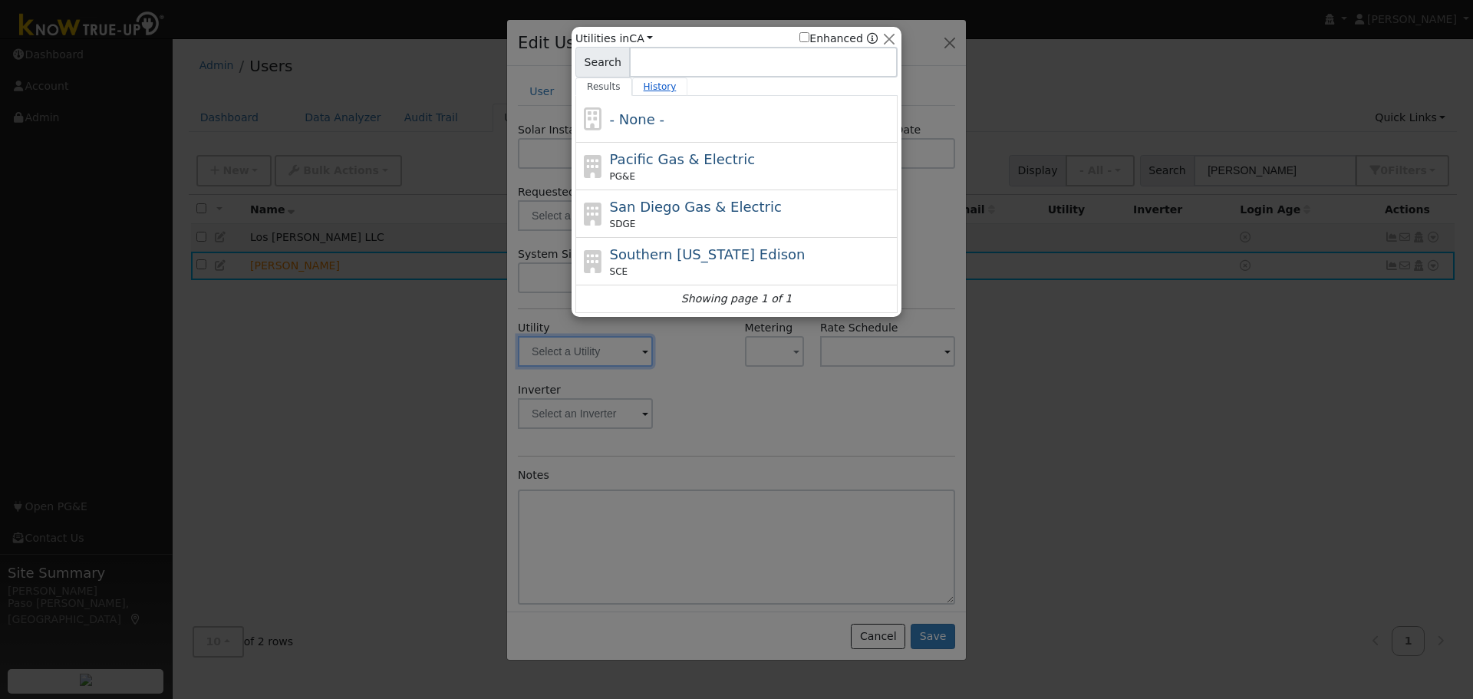
type input "p"
click at [731, 407] on div at bounding box center [736, 349] width 1473 height 699
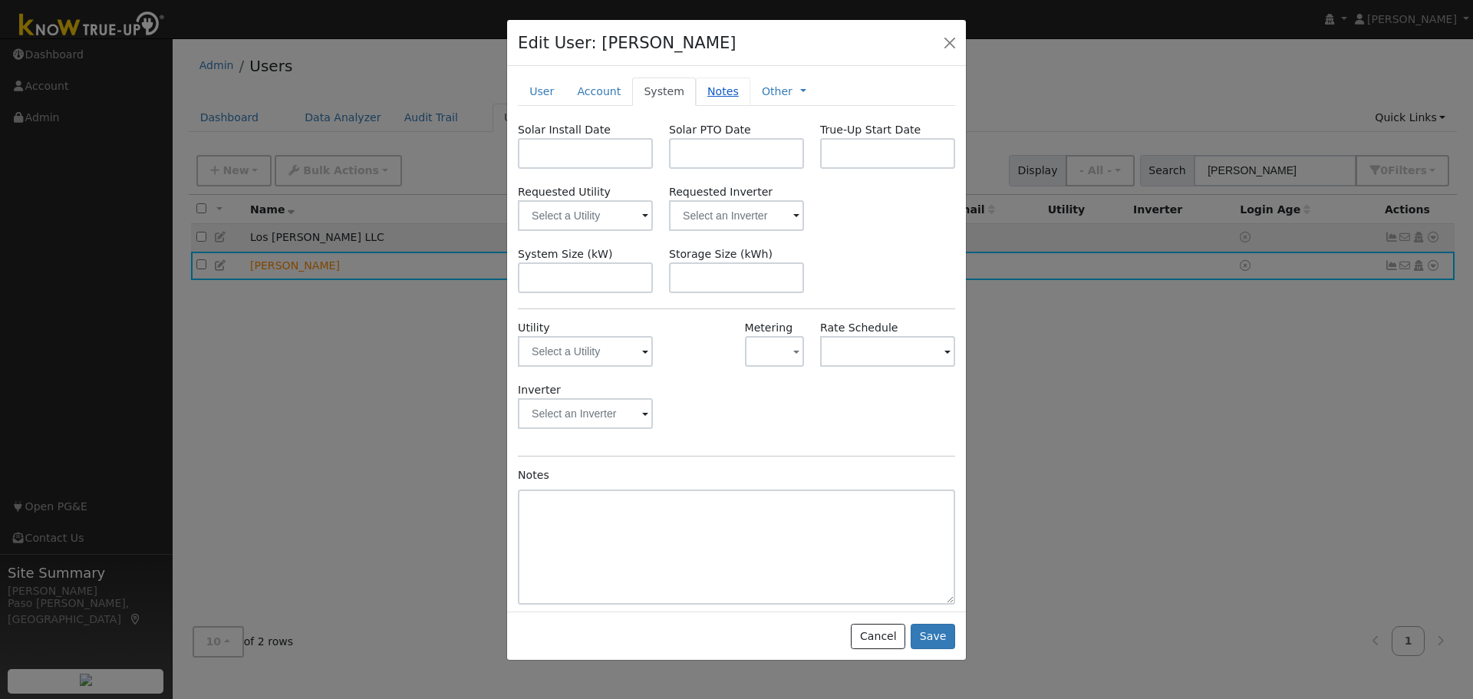
click at [697, 97] on link "Notes" at bounding box center [723, 92] width 54 height 28
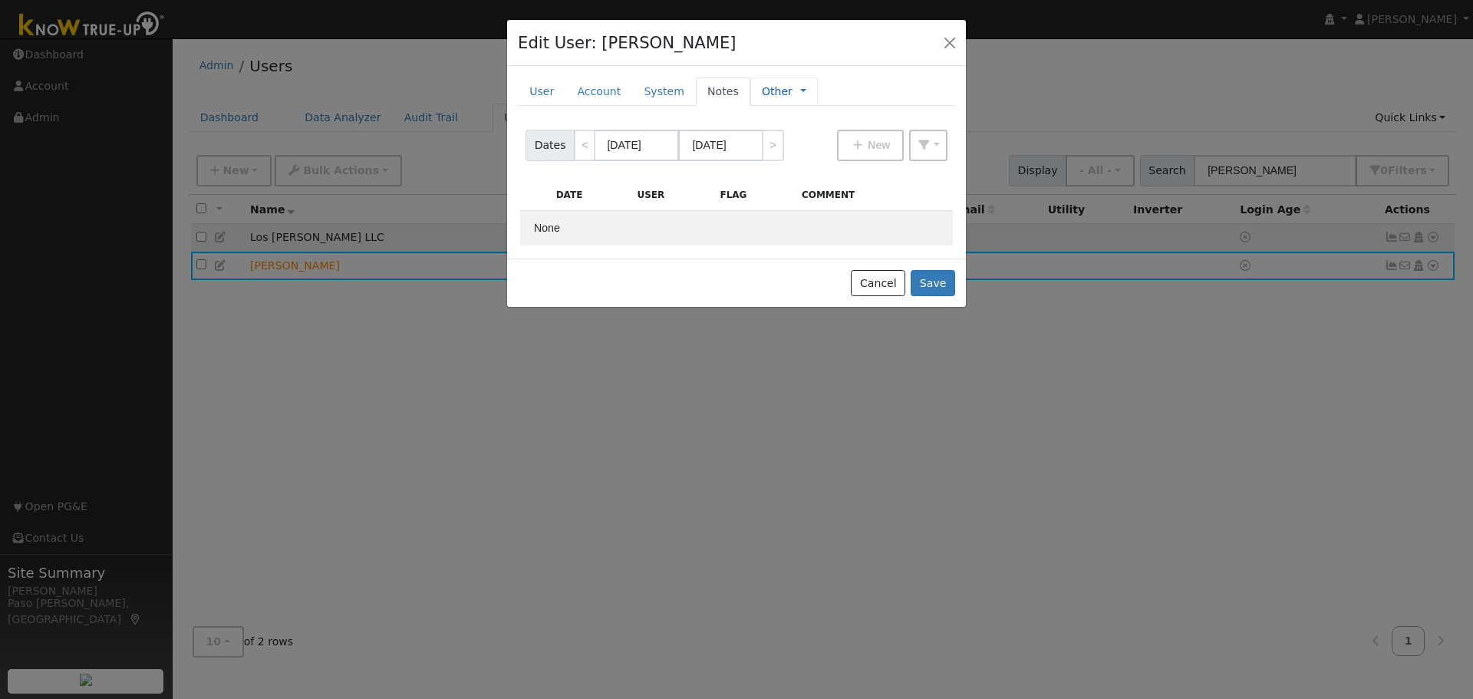
click at [762, 97] on link "Other" at bounding box center [777, 92] width 31 height 16
click at [801, 120] on link "Management" at bounding box center [854, 118] width 107 height 21
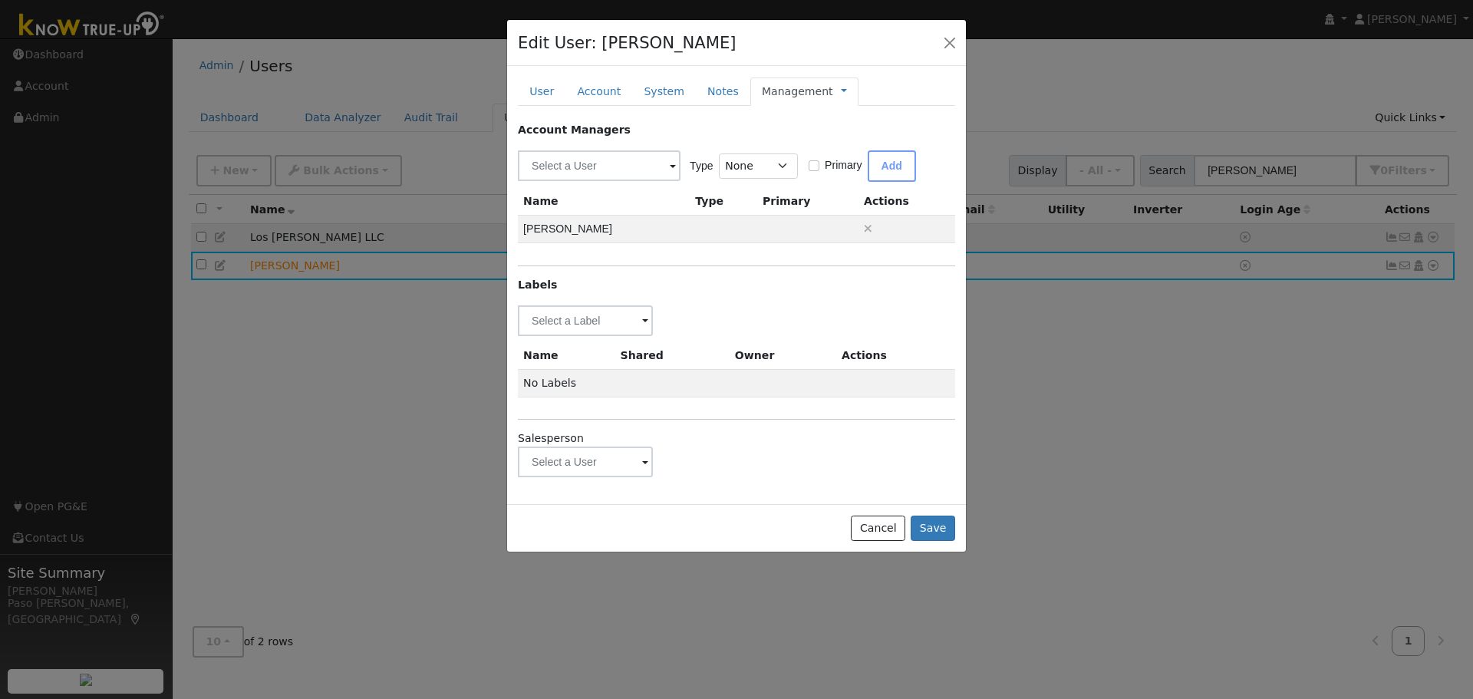
click at [800, 84] on link "Management" at bounding box center [797, 92] width 71 height 16
click at [842, 147] on link "Billing" at bounding box center [895, 140] width 107 height 21
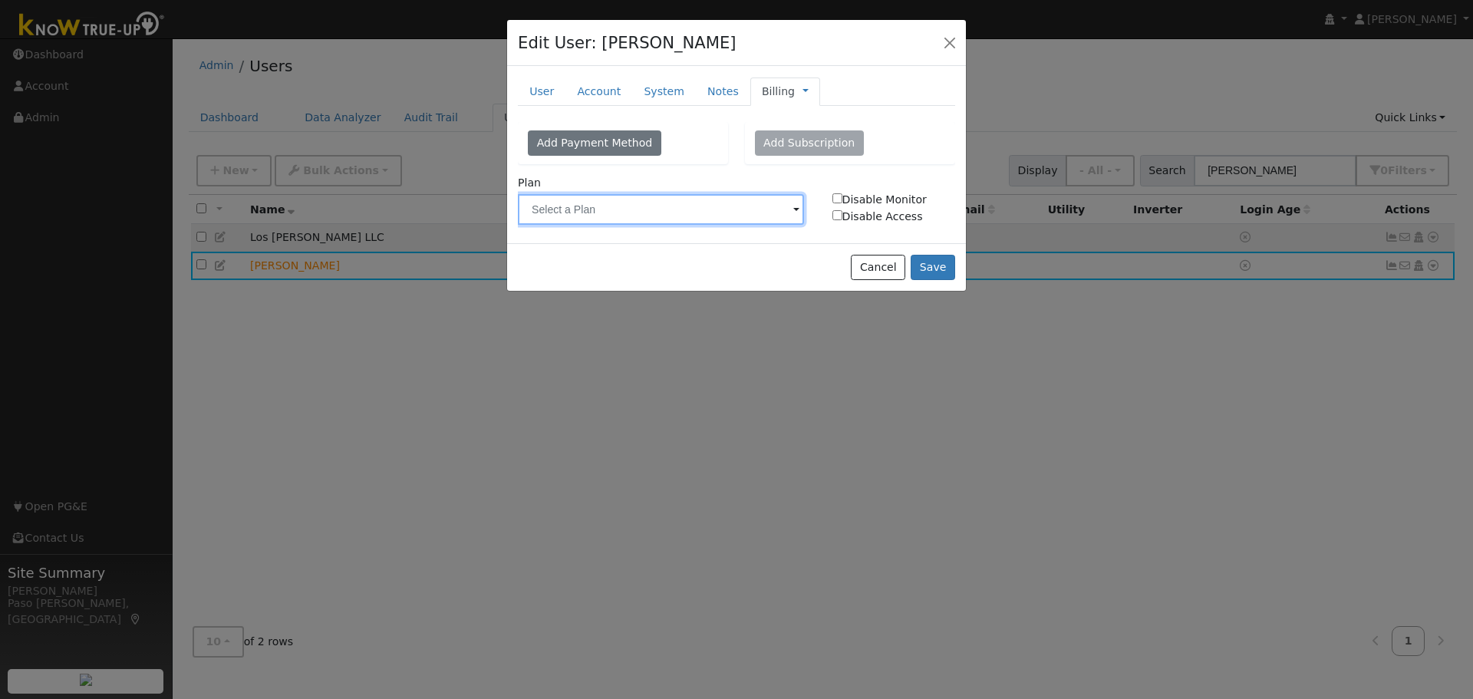
click at [647, 207] on input "text" at bounding box center [661, 209] width 286 height 31
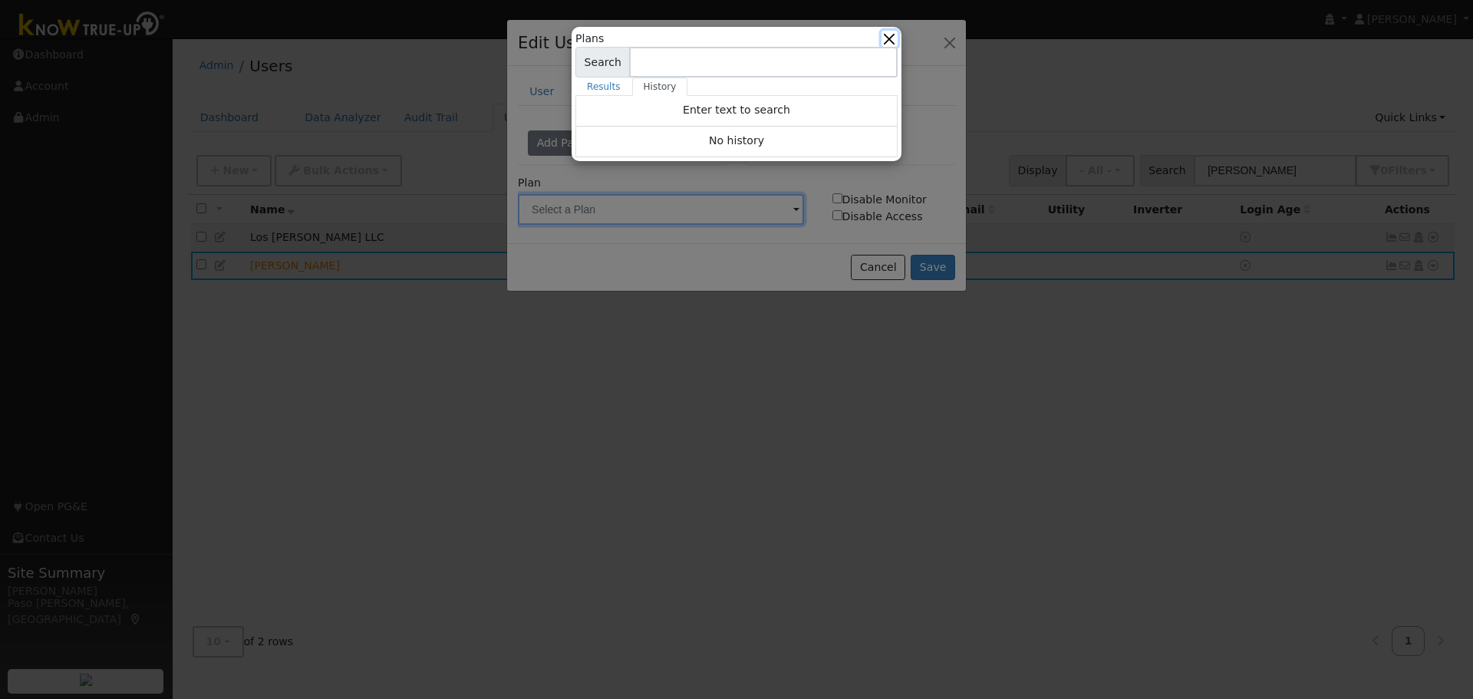
click at [897, 37] on button "button" at bounding box center [890, 39] width 16 height 16
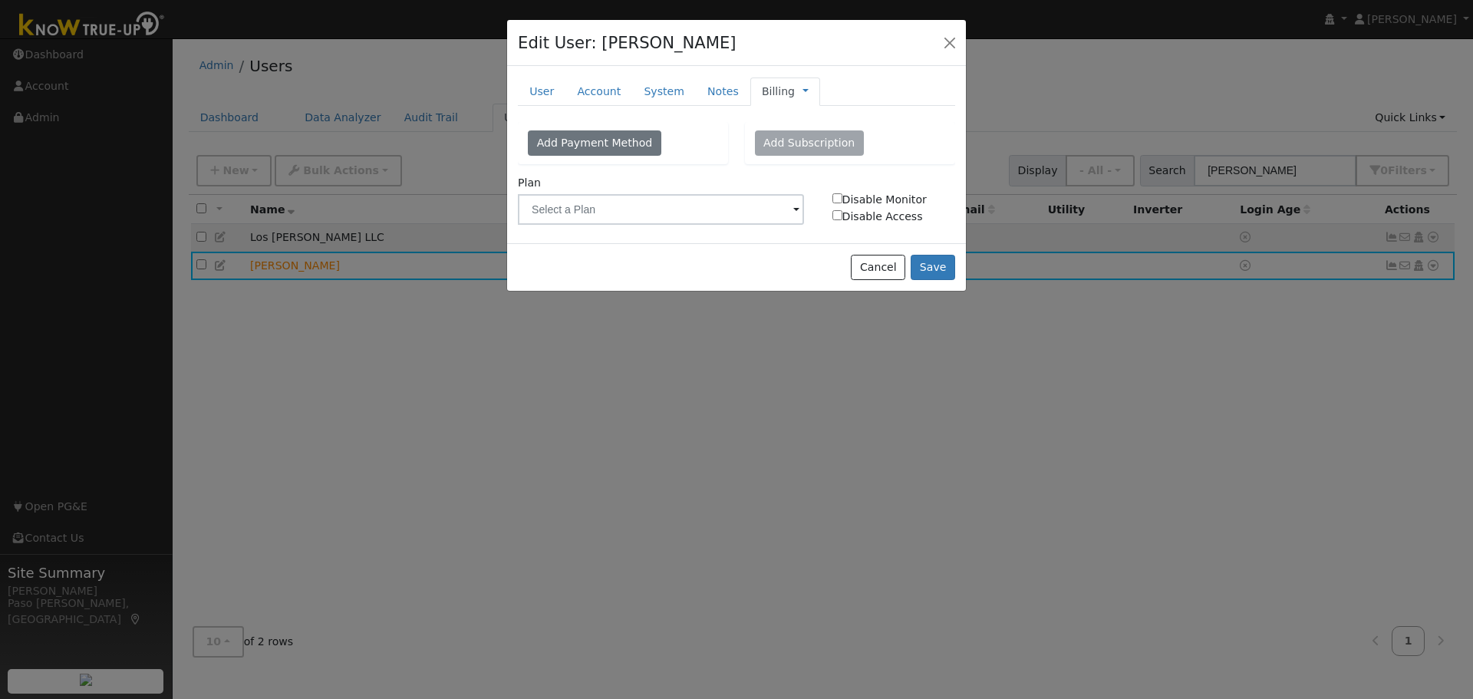
click at [770, 87] on link "Billing" at bounding box center [778, 92] width 33 height 16
click at [752, 117] on div "New Account Nickname Cancel Create Are you sure you want to create new account …" at bounding box center [736, 154] width 459 height 177
click at [781, 100] on div "Billing Management Billing Timeline" at bounding box center [786, 92] width 70 height 28
click at [803, 95] on link at bounding box center [806, 92] width 6 height 16
click at [817, 160] on link "Timeline" at bounding box center [856, 161] width 107 height 21
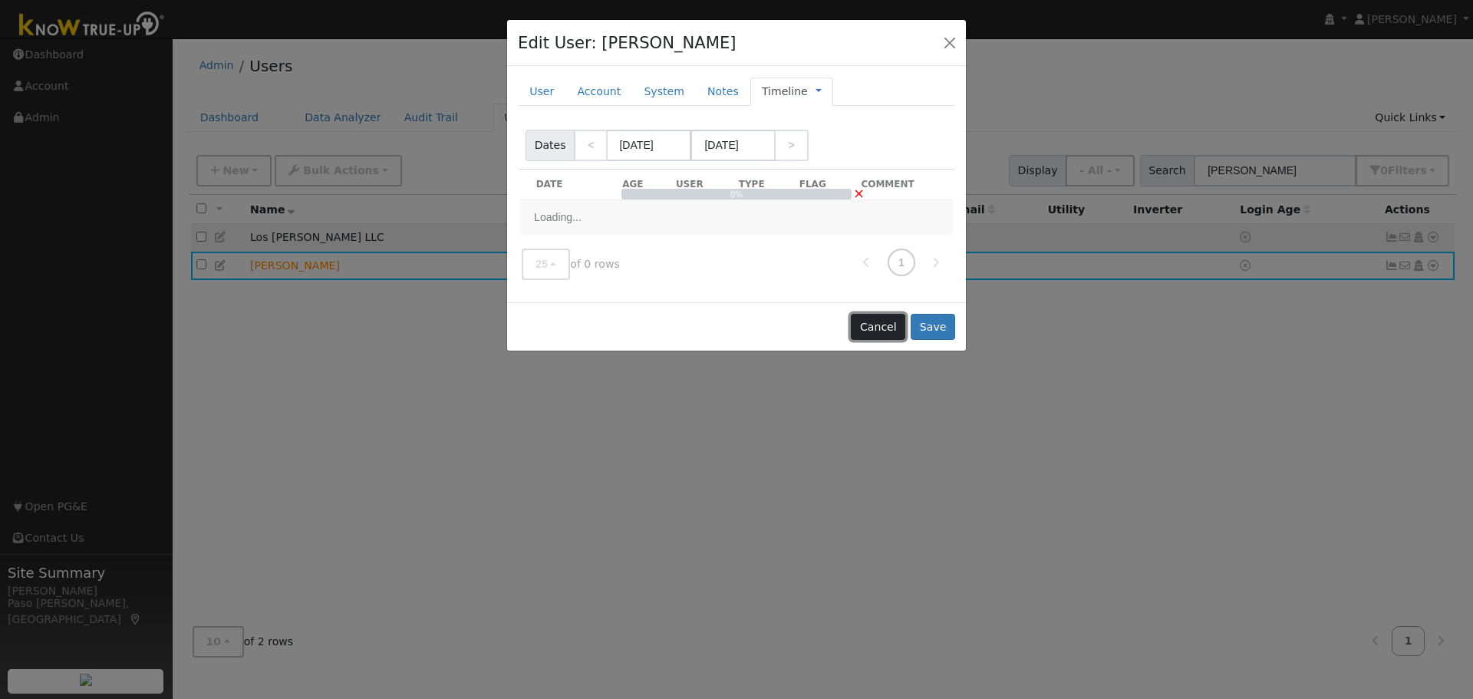
click at [880, 335] on button "Cancel" at bounding box center [878, 327] width 54 height 26
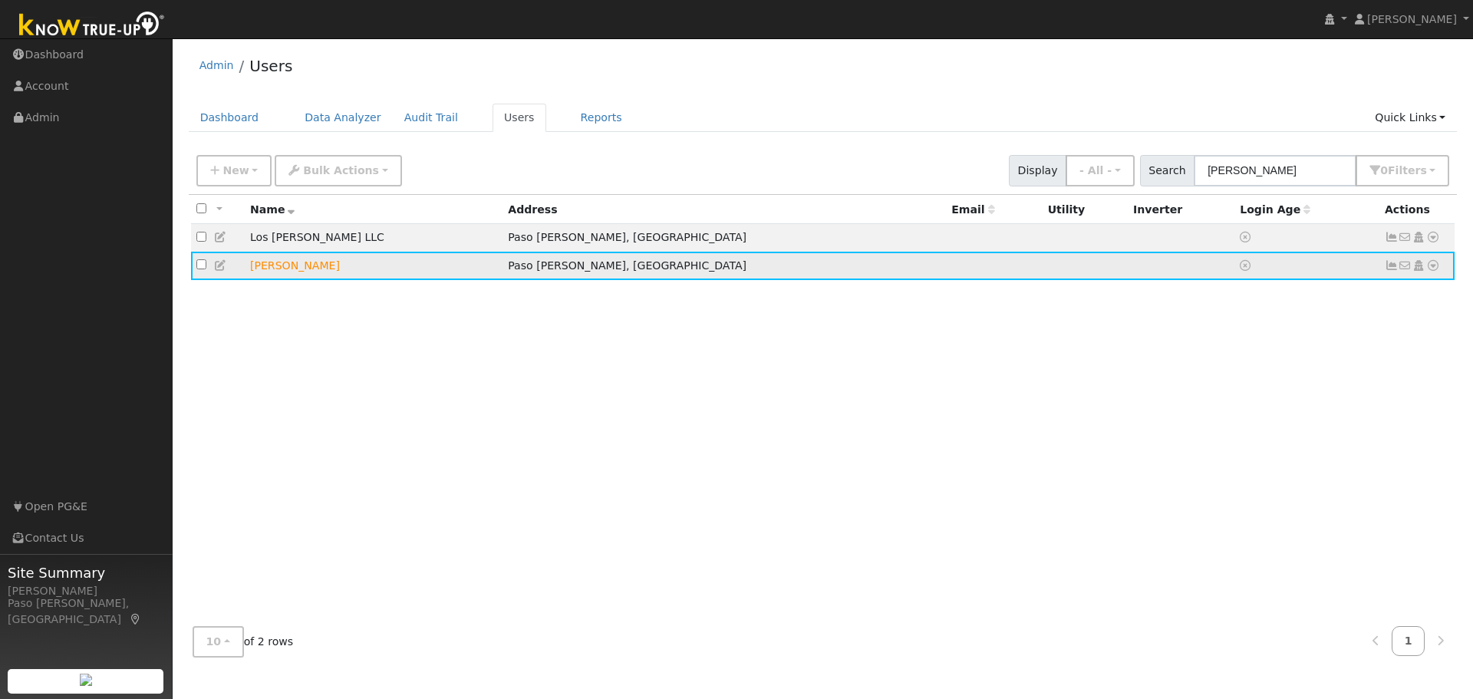
click at [1394, 271] on icon at bounding box center [1392, 265] width 14 height 11
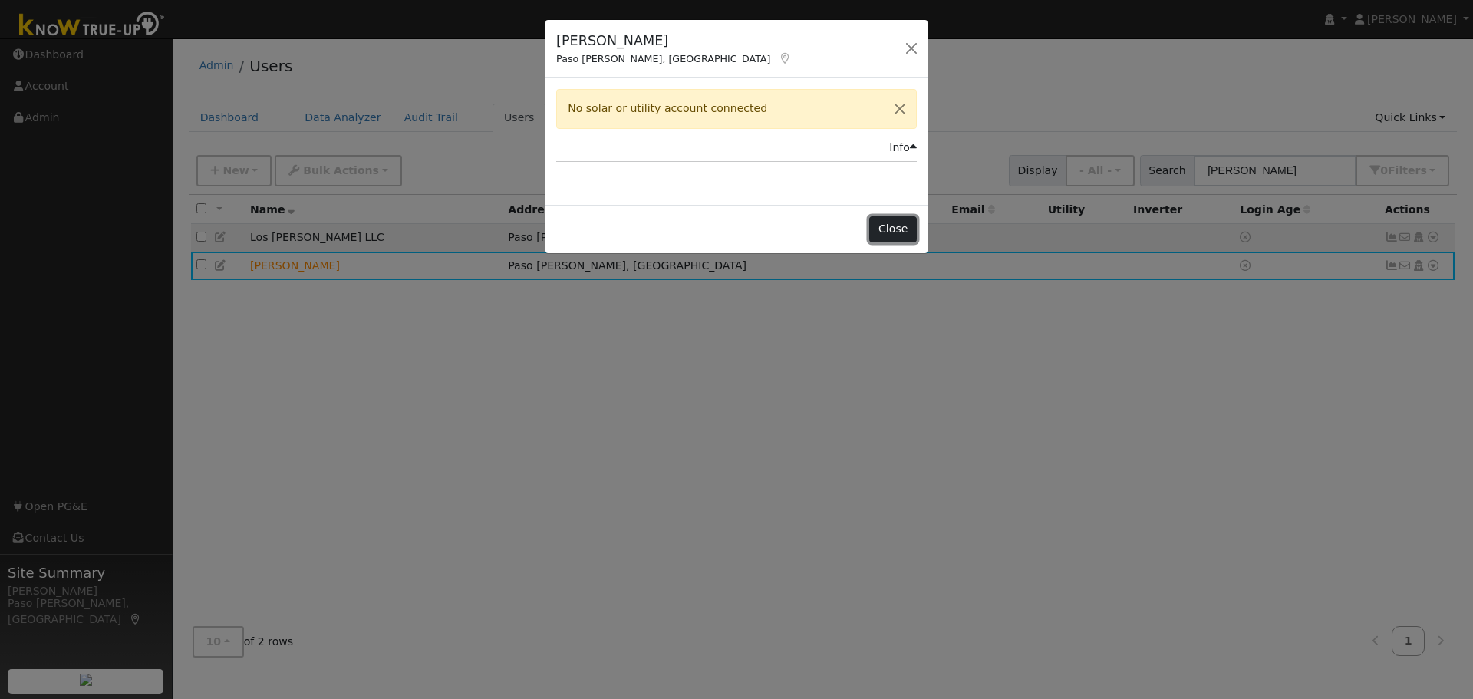
click at [877, 222] on button "Close" at bounding box center [892, 229] width 47 height 26
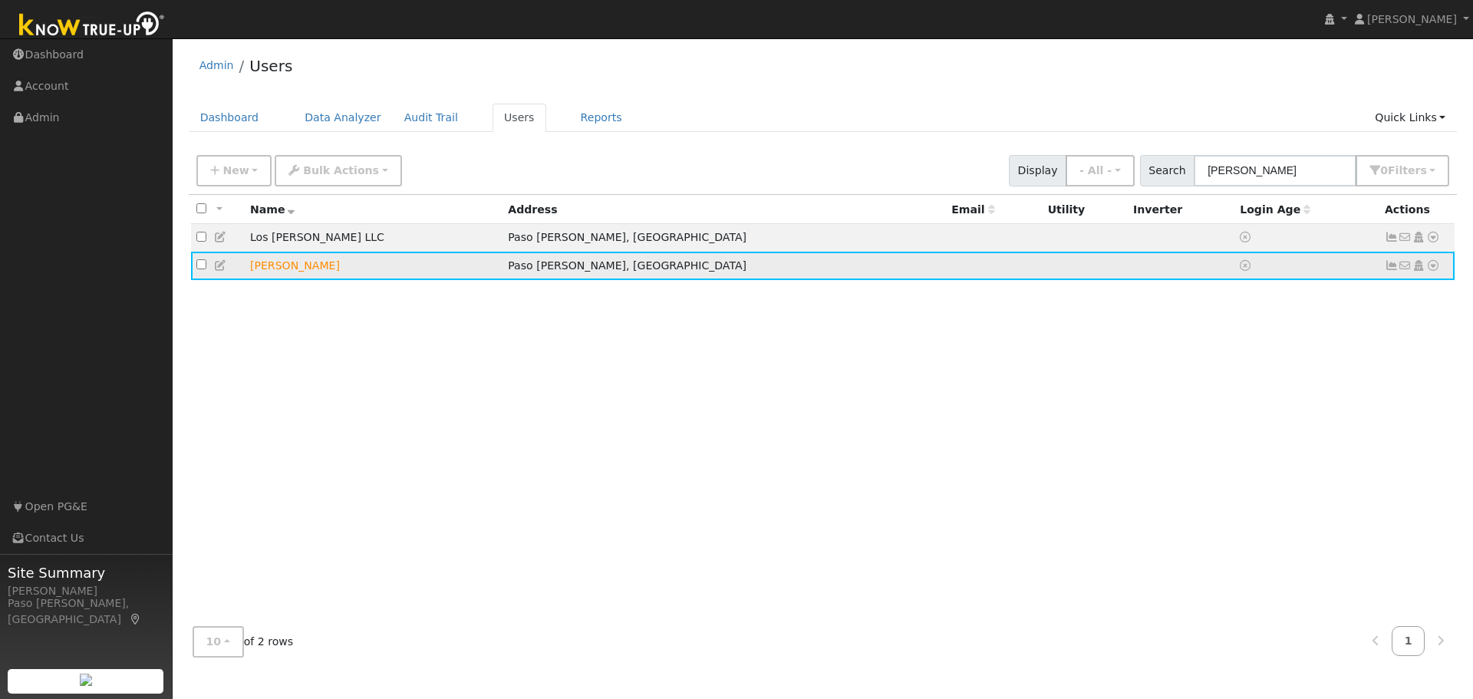
click at [1434, 269] on icon at bounding box center [1434, 265] width 14 height 11
click at [1424, 292] on link "Data Analyzer" at bounding box center [1383, 292] width 111 height 21
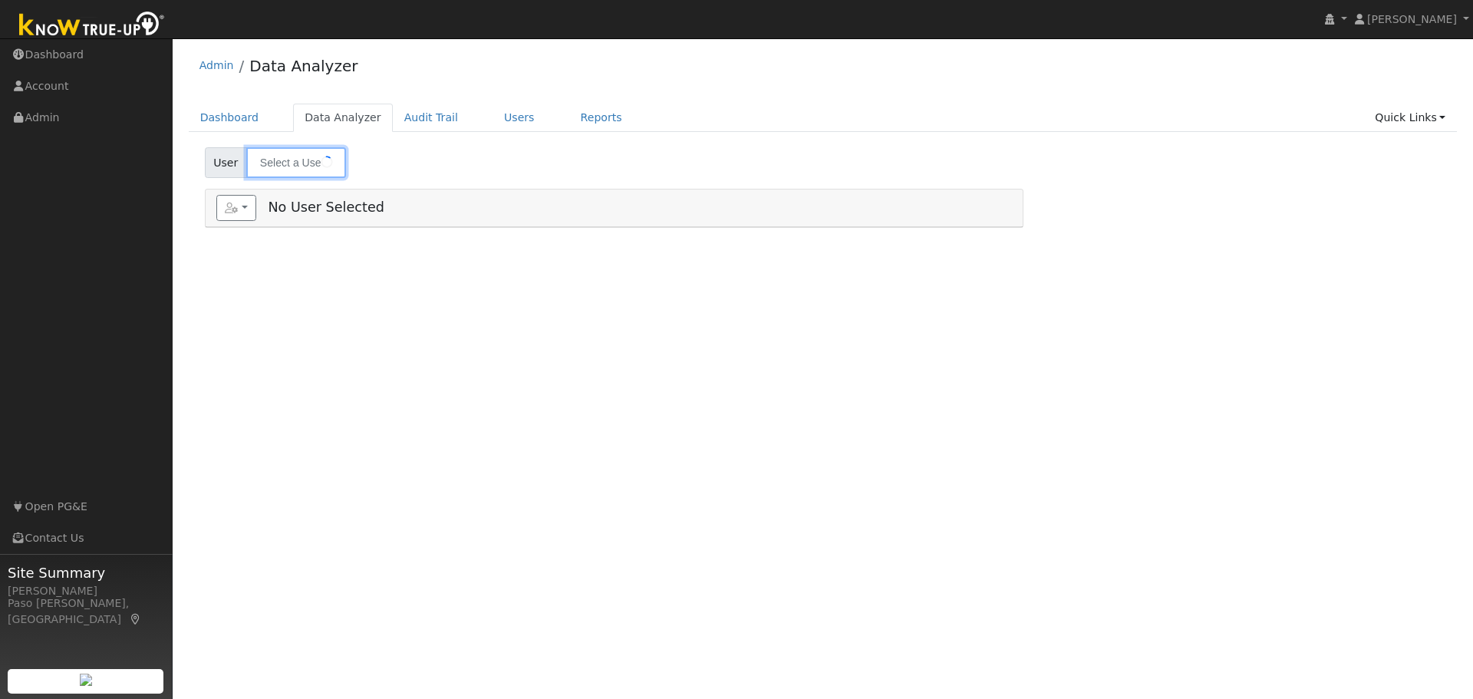
type input "Colin Weyrick"
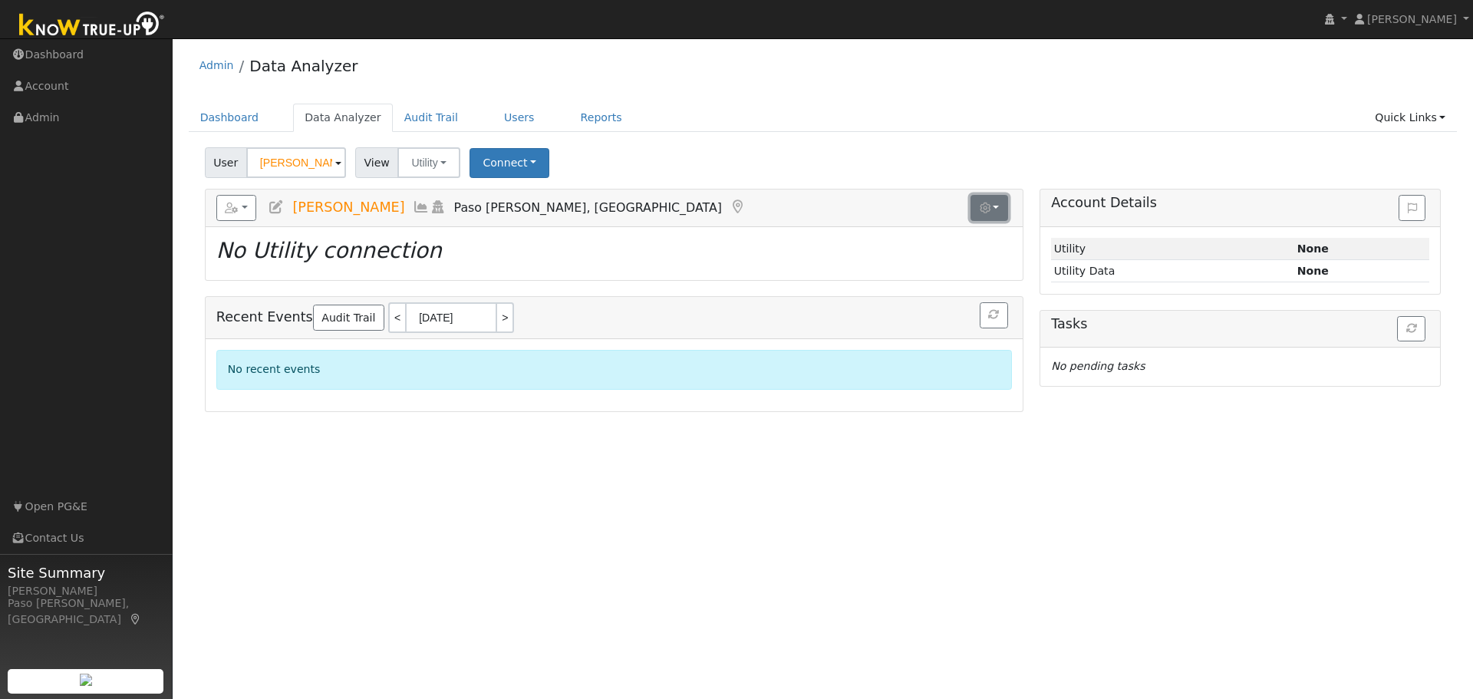
click at [986, 210] on icon "button" at bounding box center [985, 208] width 11 height 11
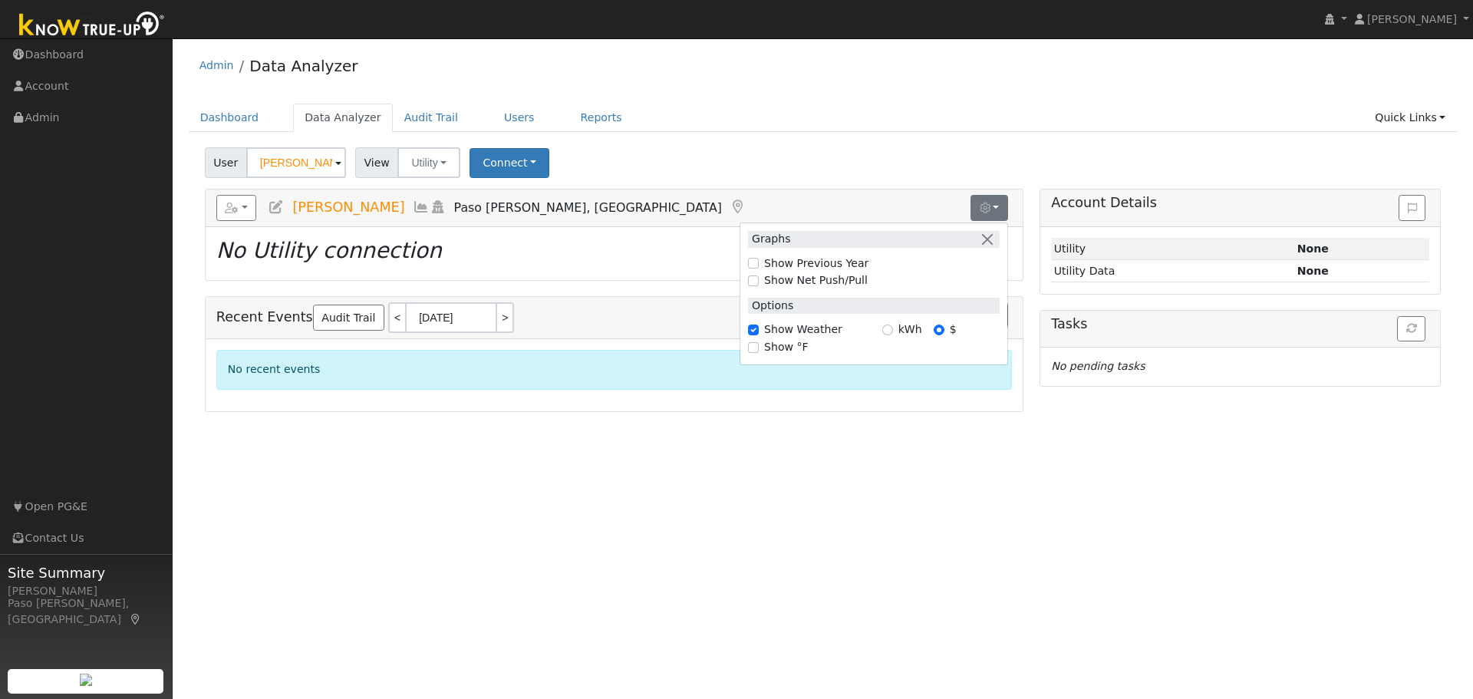
click at [378, 460] on div "User Profile First name Last name Email Email Notifications No Emails No Emails…" at bounding box center [823, 368] width 1301 height 661
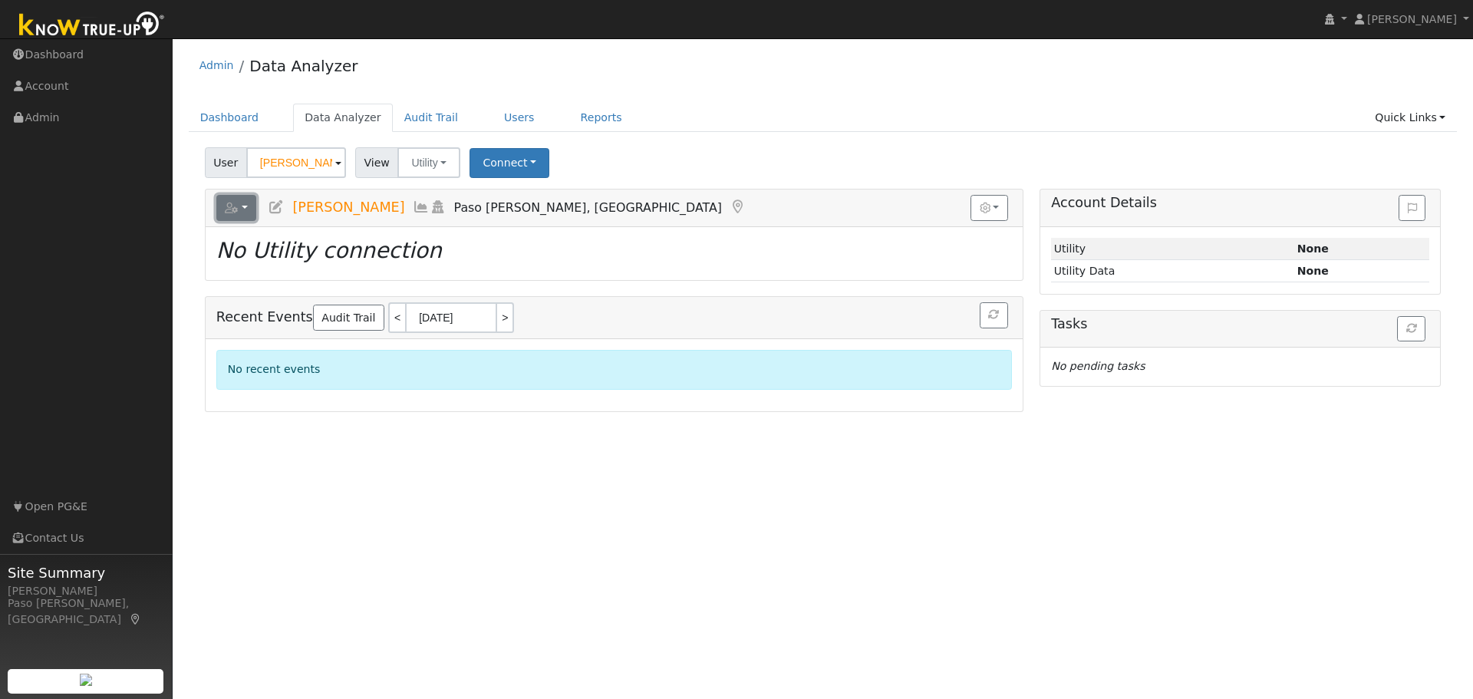
click at [252, 208] on button "button" at bounding box center [236, 208] width 41 height 26
drag, startPoint x: 394, startPoint y: 505, endPoint x: 393, endPoint y: 487, distance: 18.5
click at [394, 505] on div "User Profile First name Last name Email Email Notifications No Emails No Emails…" at bounding box center [823, 368] width 1301 height 661
click at [278, 210] on icon at bounding box center [276, 207] width 17 height 14
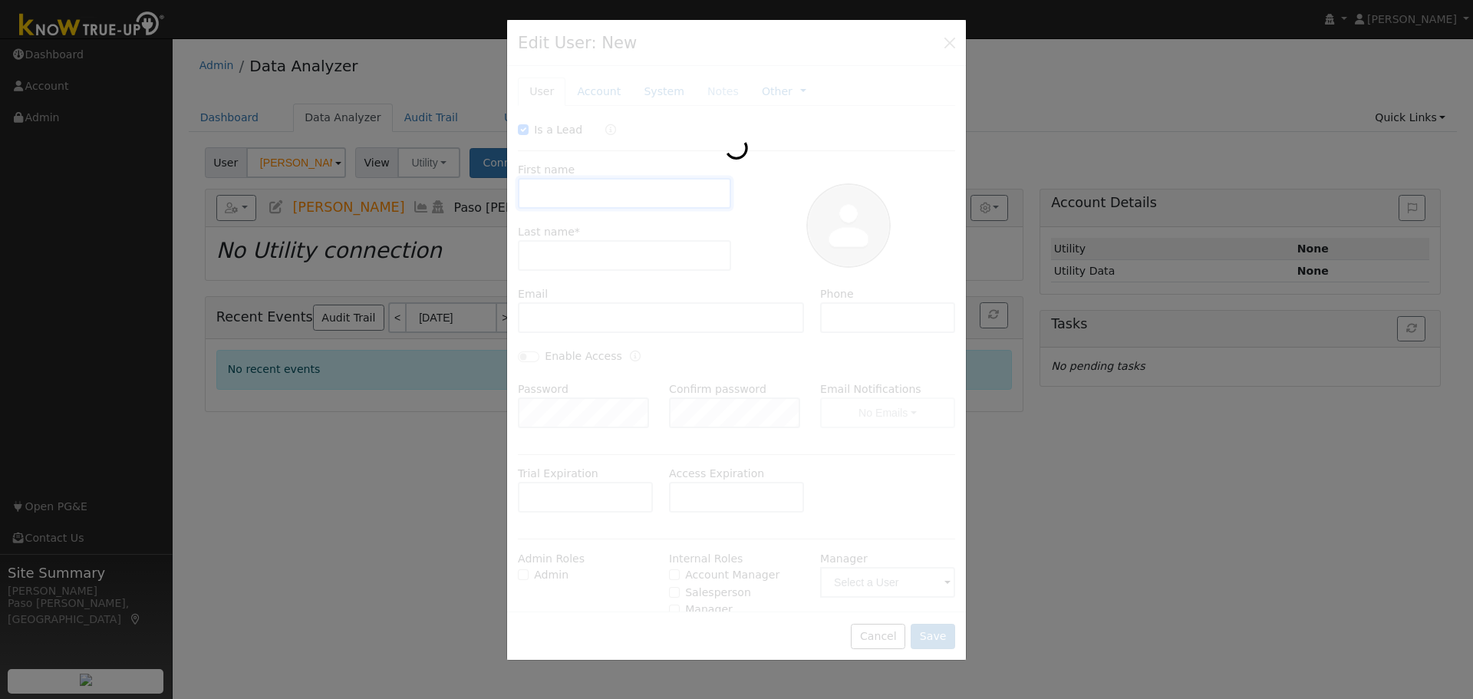
checkbox input "true"
type input "[PERSON_NAME]"
